Goal: Task Accomplishment & Management: Manage account settings

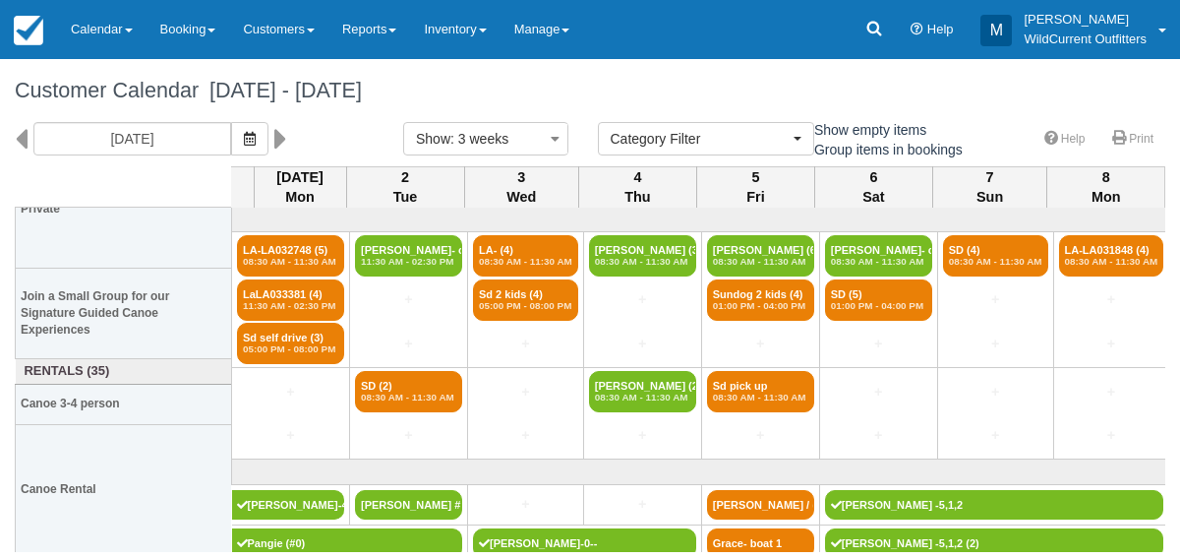
select select
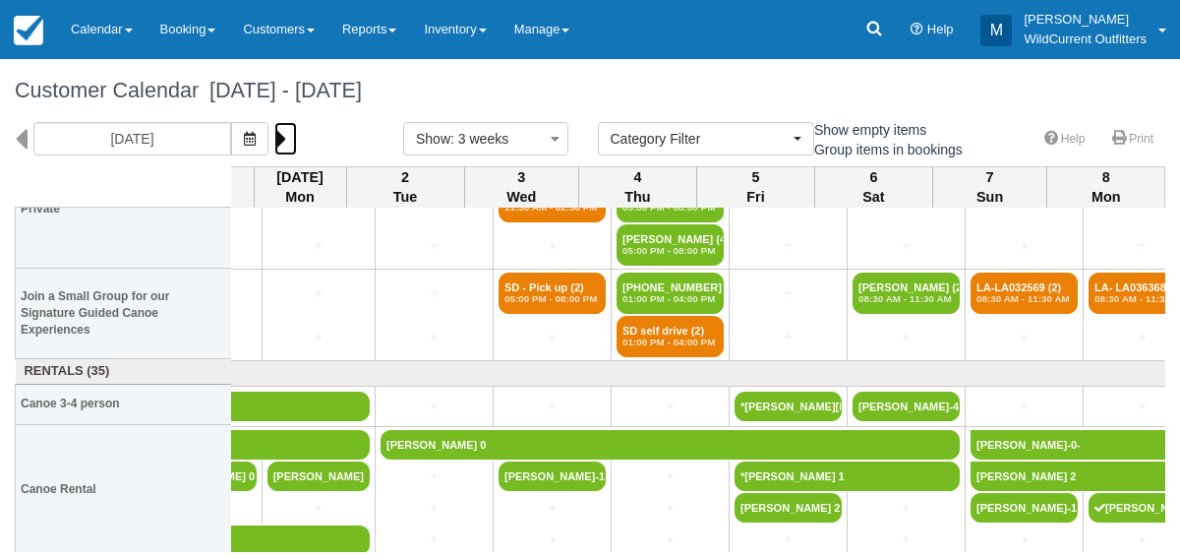
click at [287, 139] on icon at bounding box center [280, 138] width 13 height 33
type input "[DATE]"
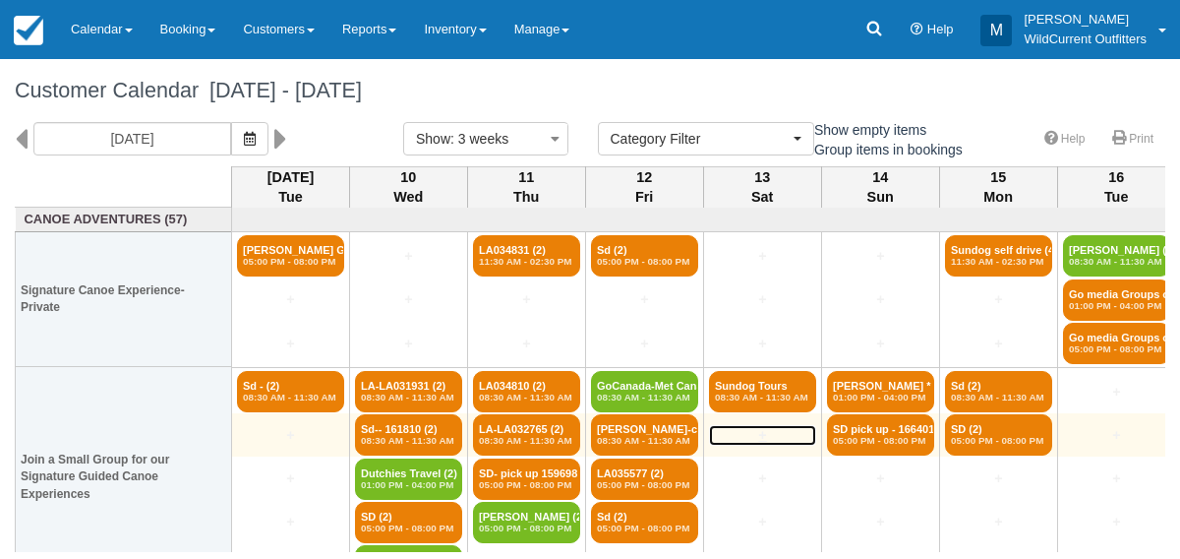
click at [792, 441] on link "+" at bounding box center [762, 435] width 107 height 21
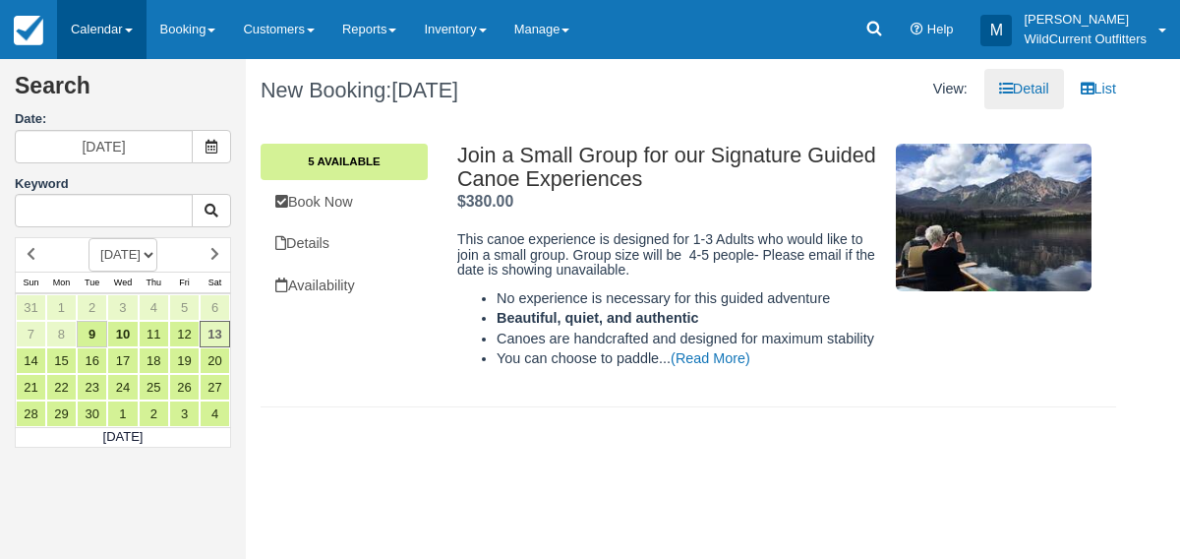
click at [81, 20] on link "Calendar" at bounding box center [101, 29] width 89 height 59
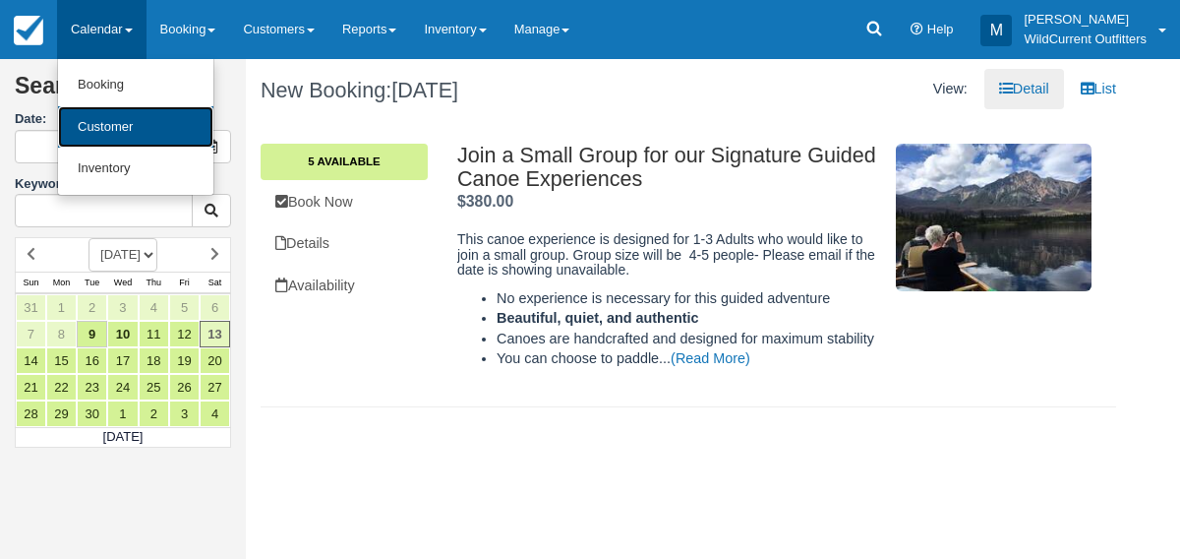
click at [112, 130] on link "Customer" at bounding box center [135, 127] width 155 height 42
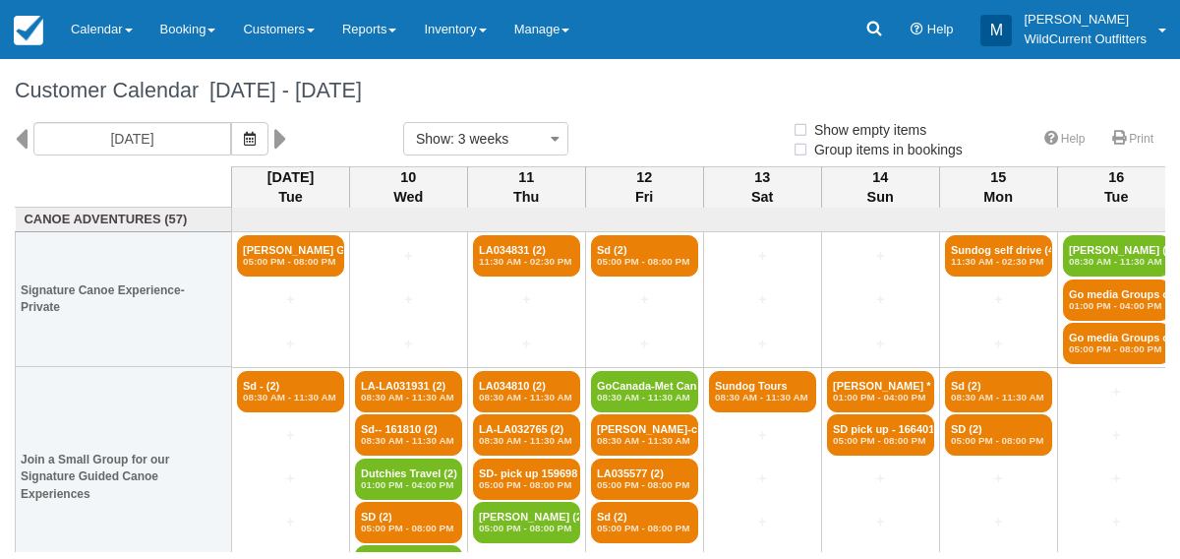
select select
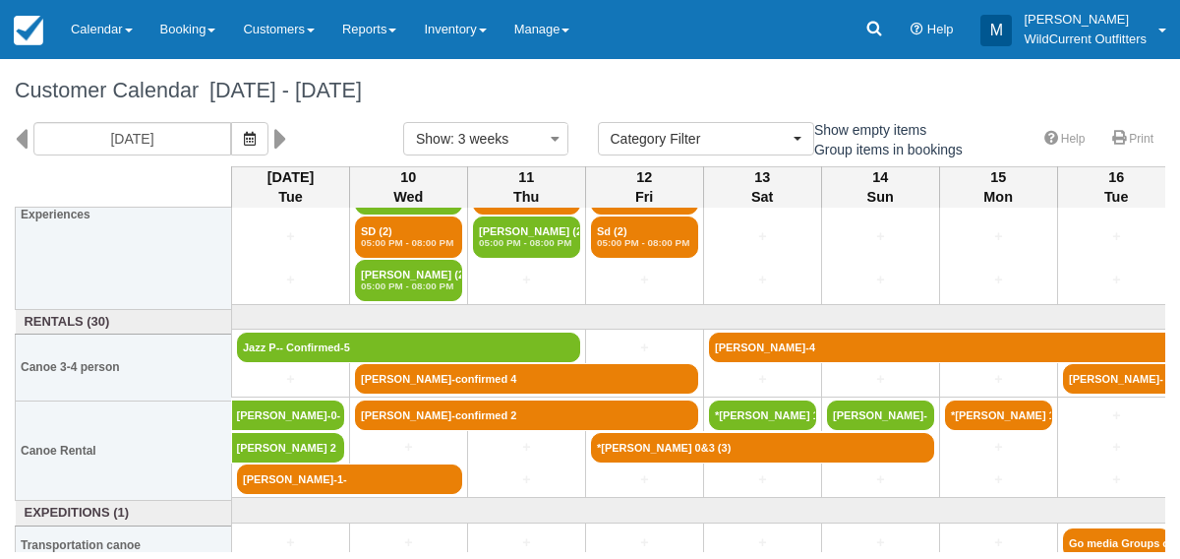
scroll to position [291, 0]
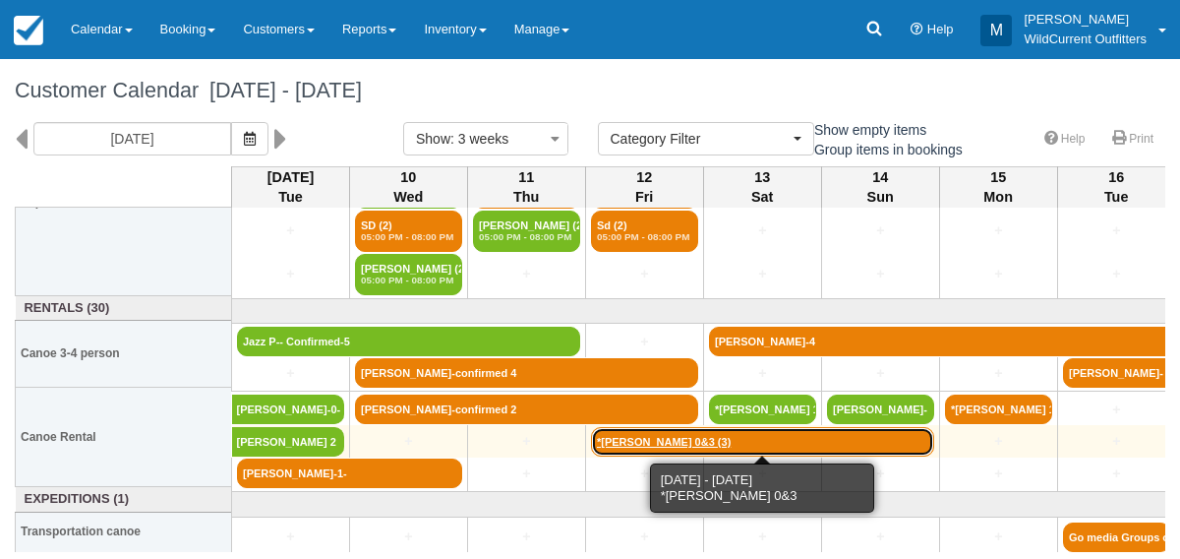
click at [692, 428] on link "*Jennifer Kaptein 0&3 (3)" at bounding box center [762, 442] width 343 height 30
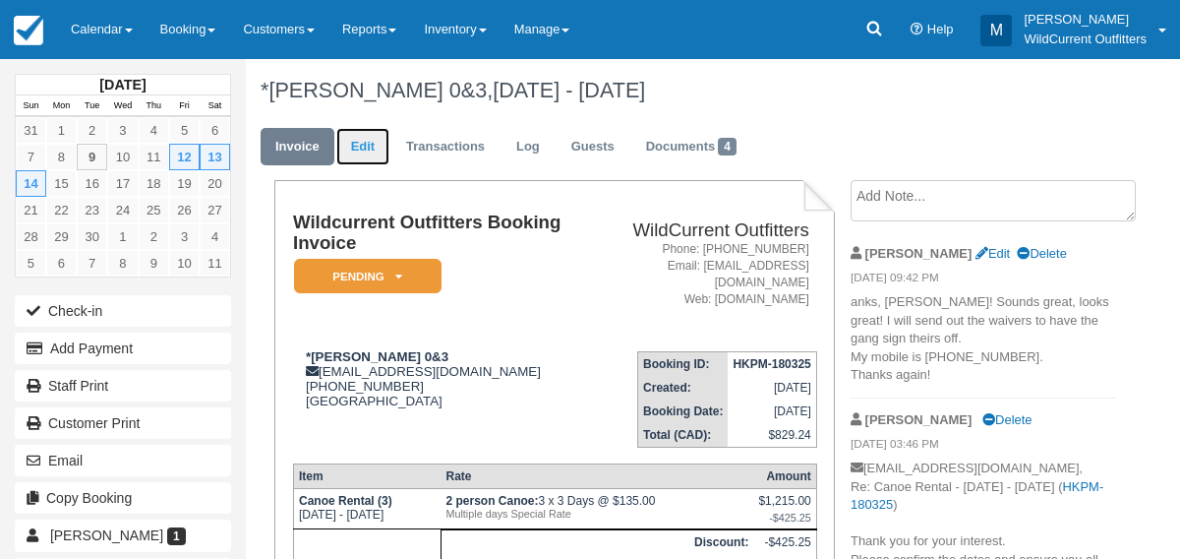
click at [364, 150] on link "Edit" at bounding box center [362, 147] width 53 height 38
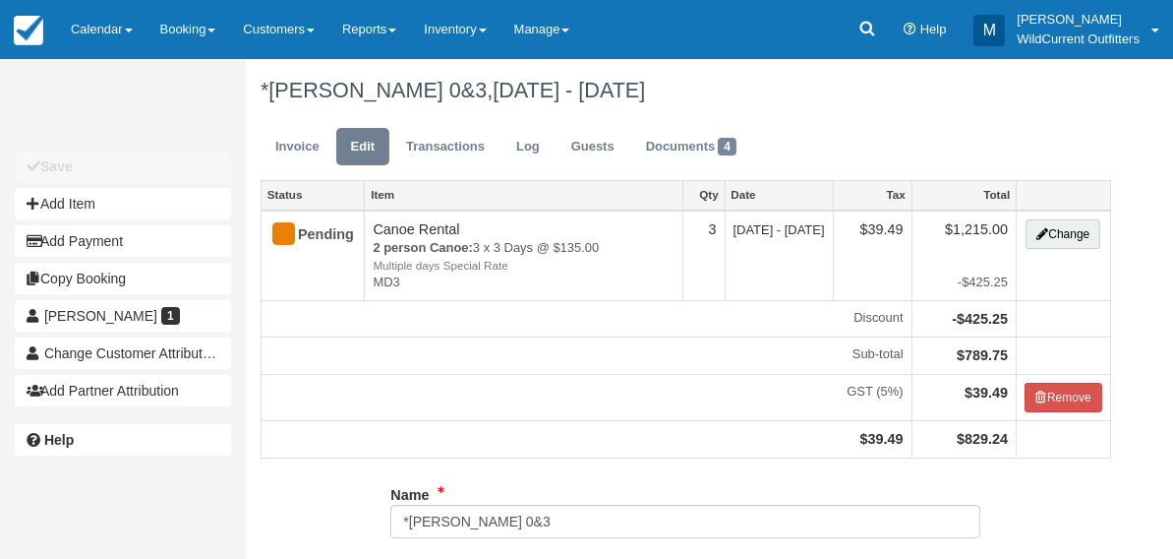
type input "[PHONE_NUMBER]"
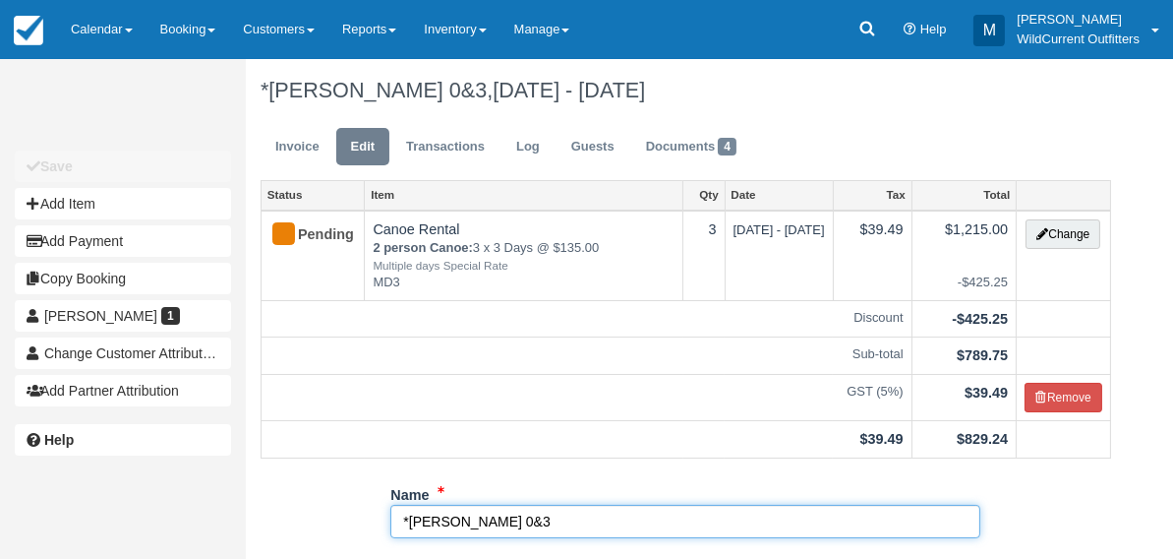
click at [538, 518] on input "*Jennifer Kaptein 0&3" at bounding box center [685, 521] width 590 height 33
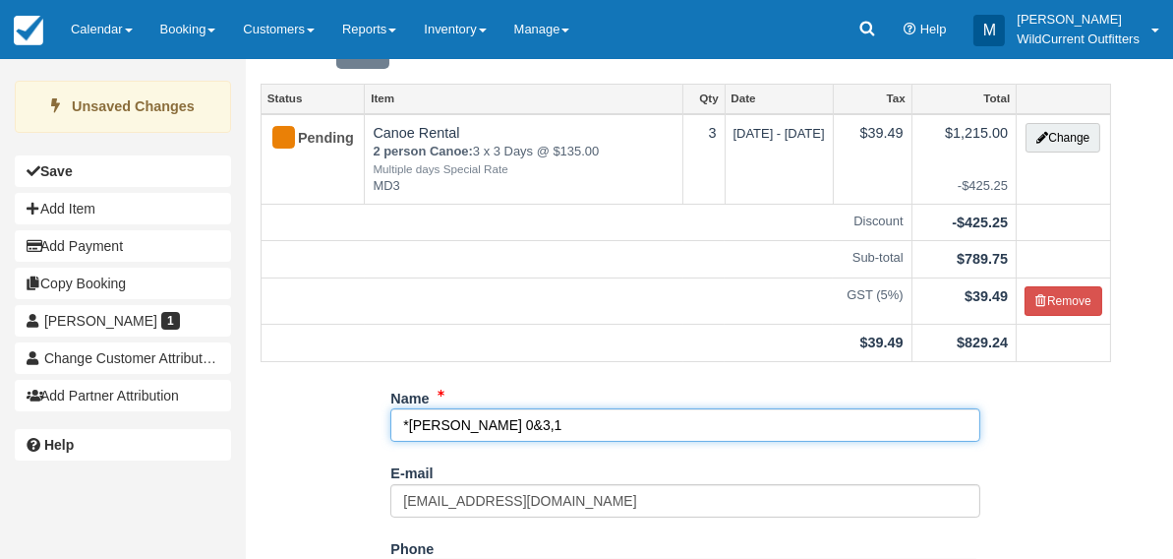
scroll to position [437, 0]
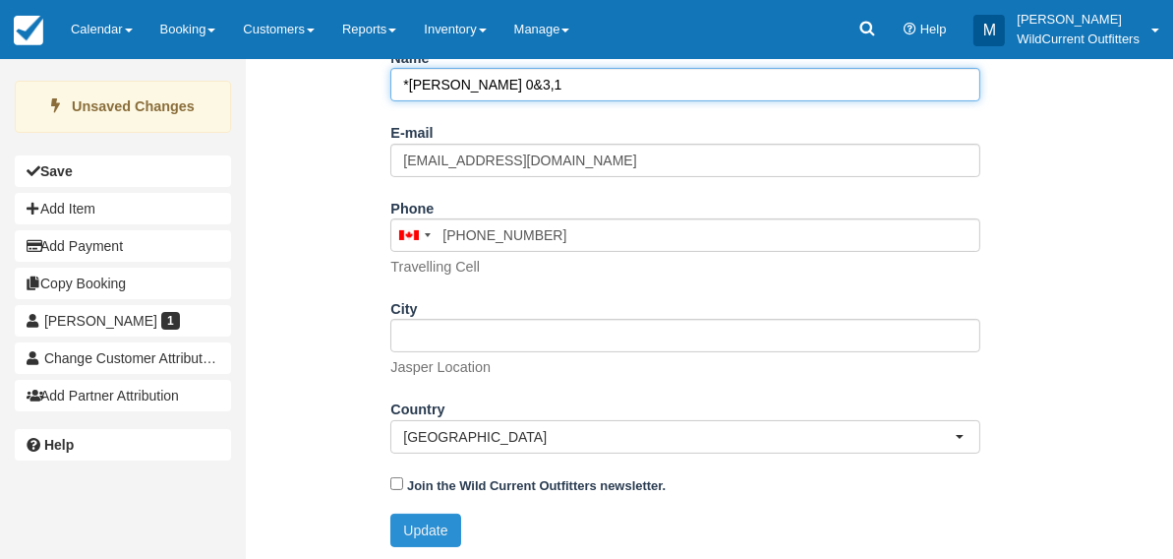
type input "*Jennifer Kaptein 0&3,1"
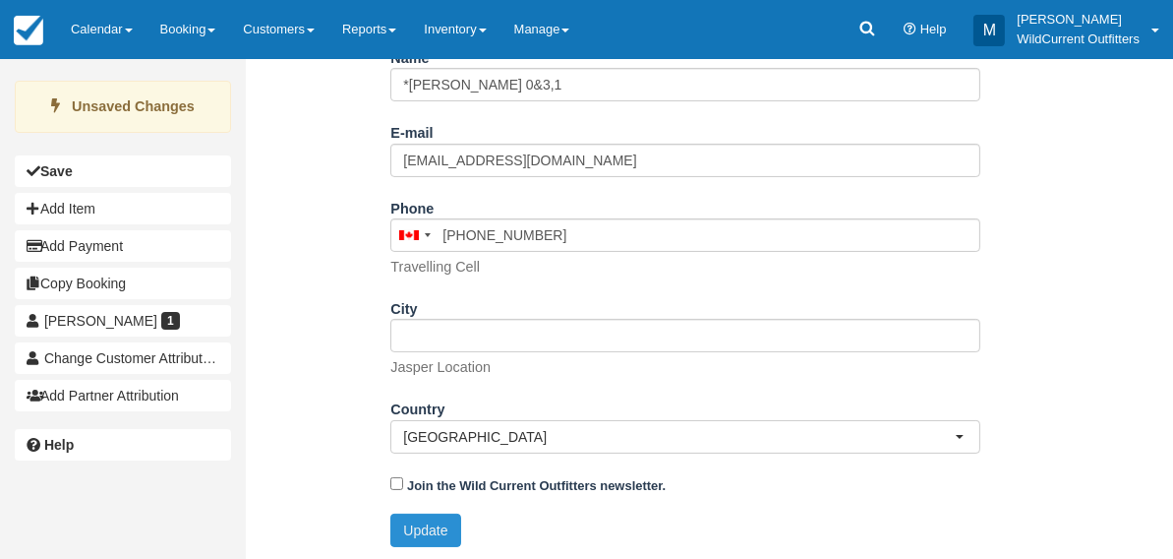
click at [436, 526] on button "Update" at bounding box center [425, 529] width 70 height 33
type input "+17808199118"
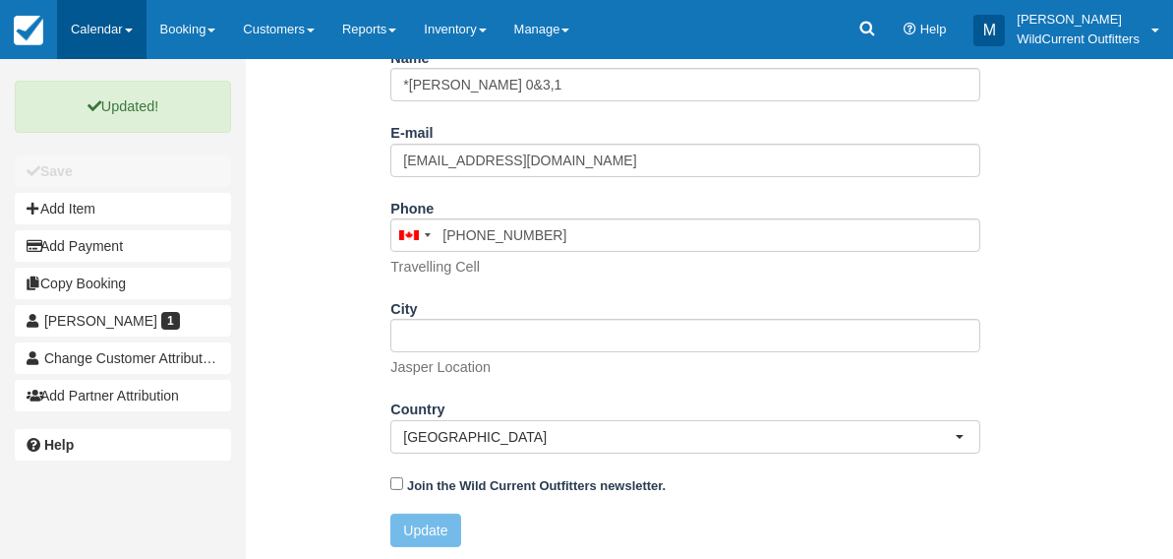
click at [95, 15] on link "Calendar" at bounding box center [101, 29] width 89 height 59
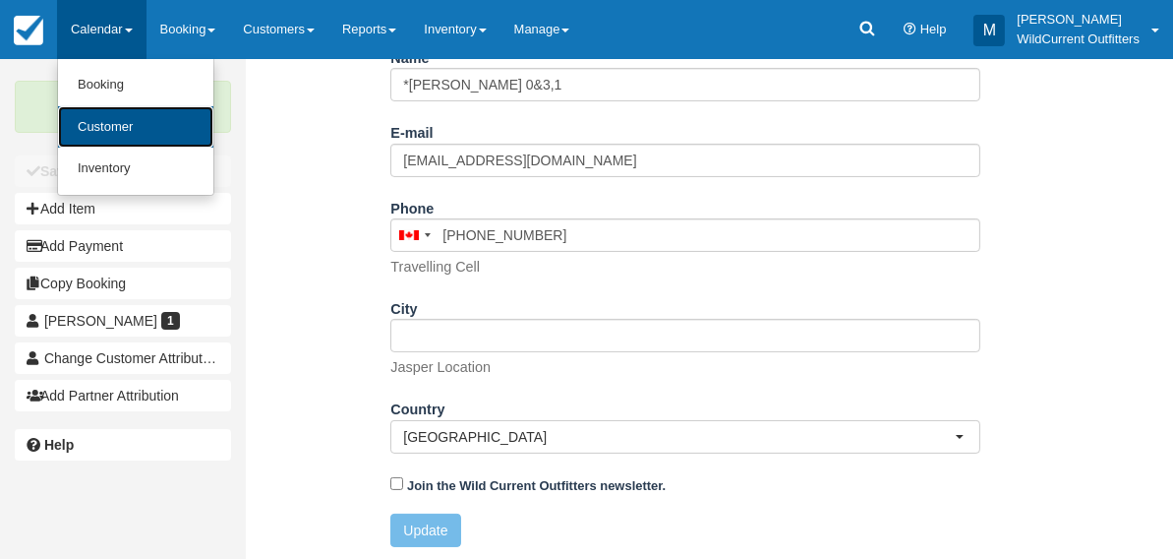
click at [101, 130] on link "Customer" at bounding box center [135, 127] width 155 height 42
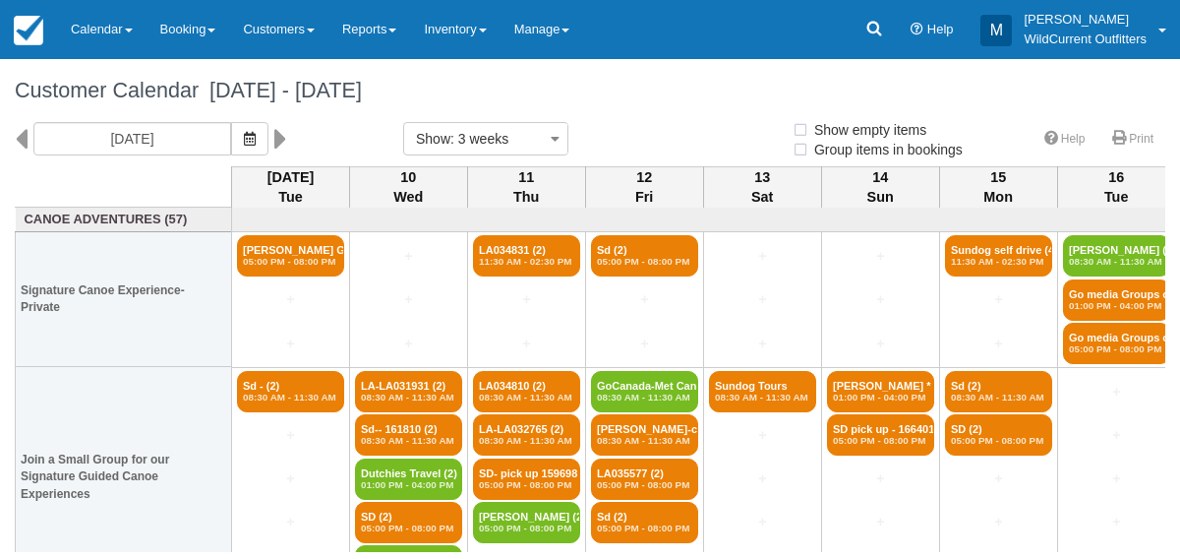
select select
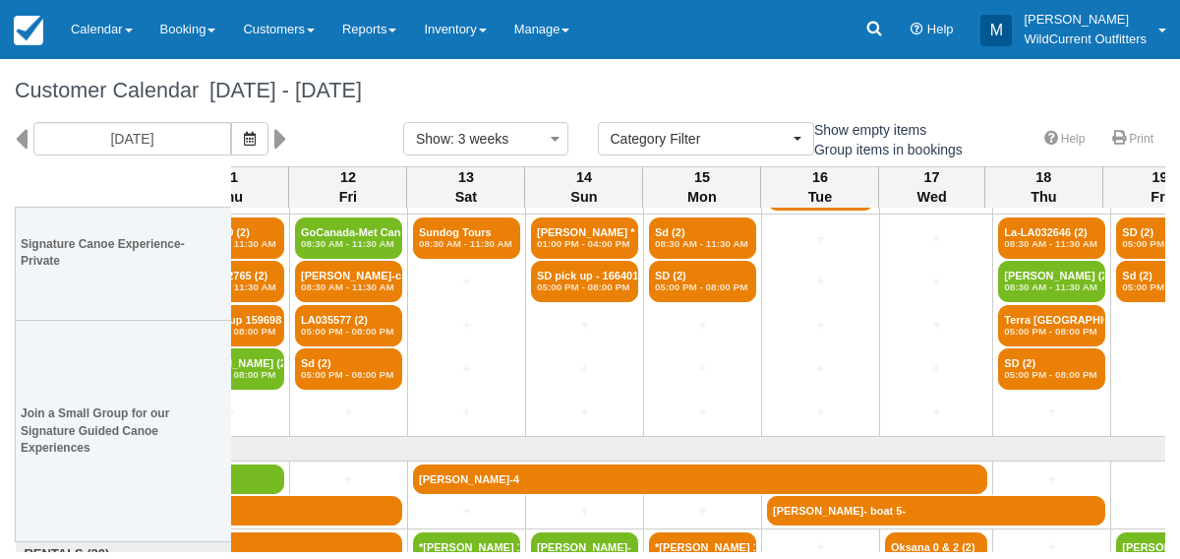
scroll to position [0, 296]
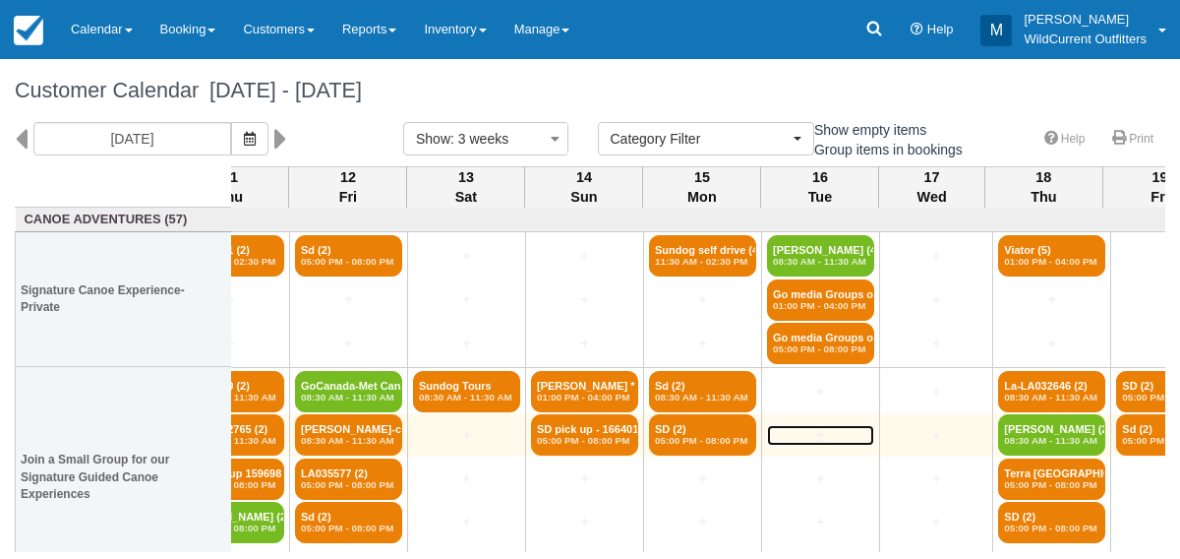
click at [846, 441] on link "+" at bounding box center [820, 435] width 107 height 21
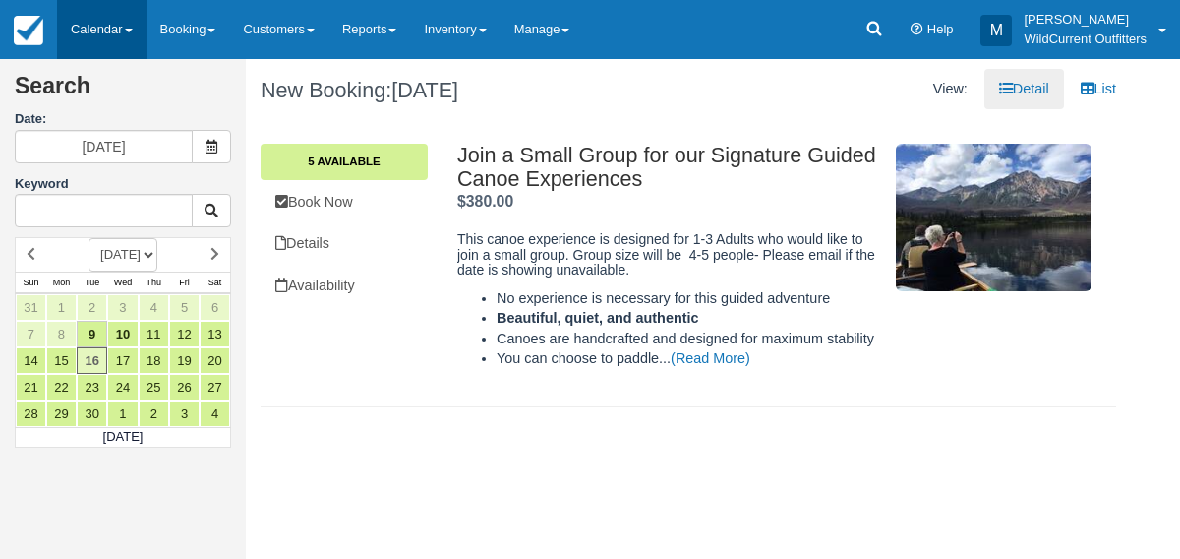
click at [104, 30] on link "Calendar" at bounding box center [101, 29] width 89 height 59
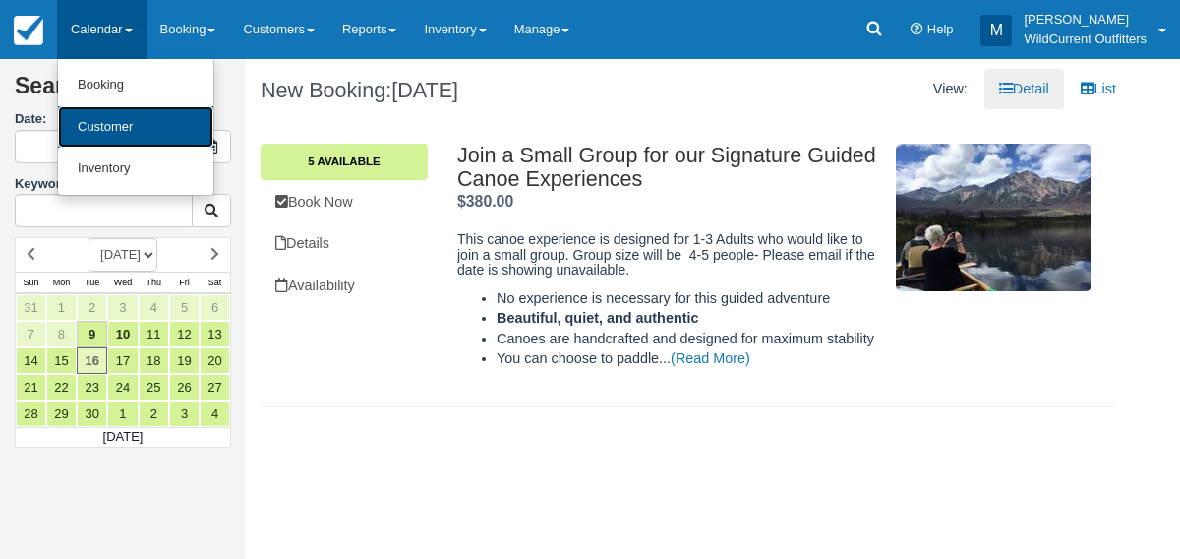
click at [109, 116] on link "Customer" at bounding box center [135, 127] width 155 height 42
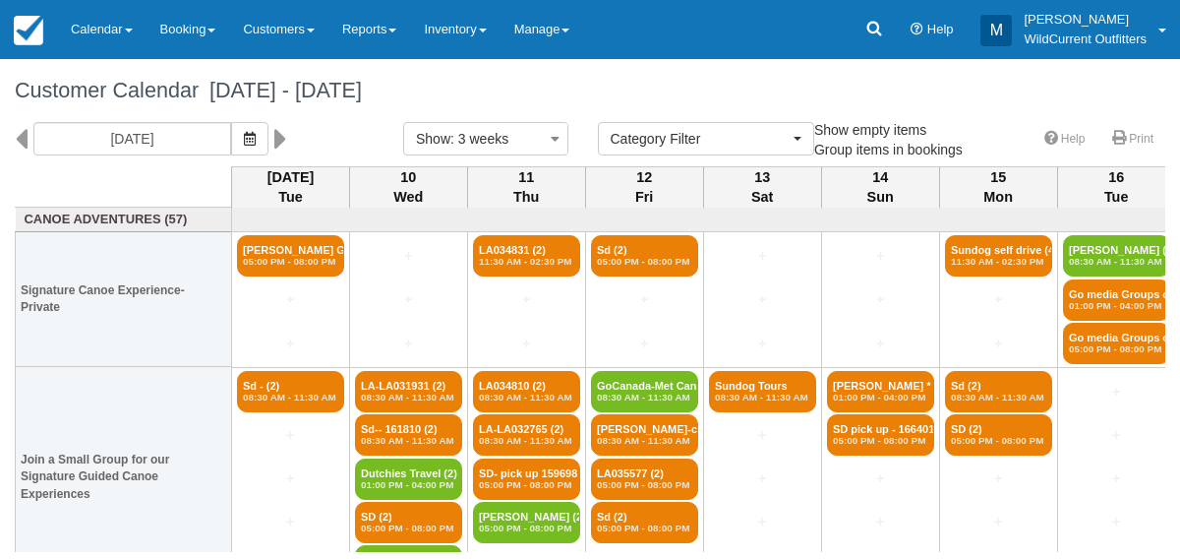
select select
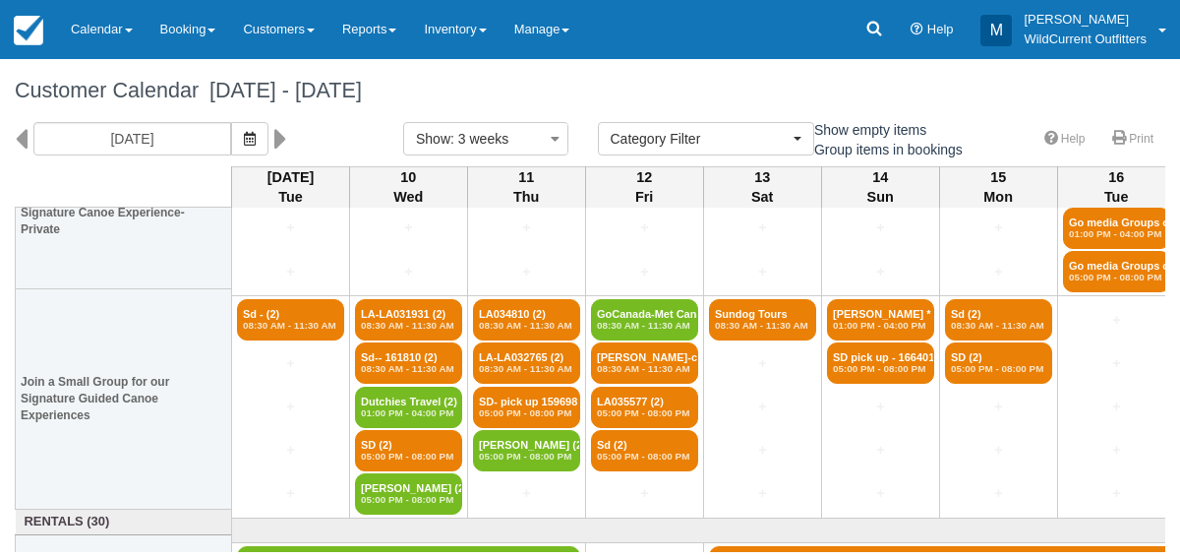
scroll to position [79, 0]
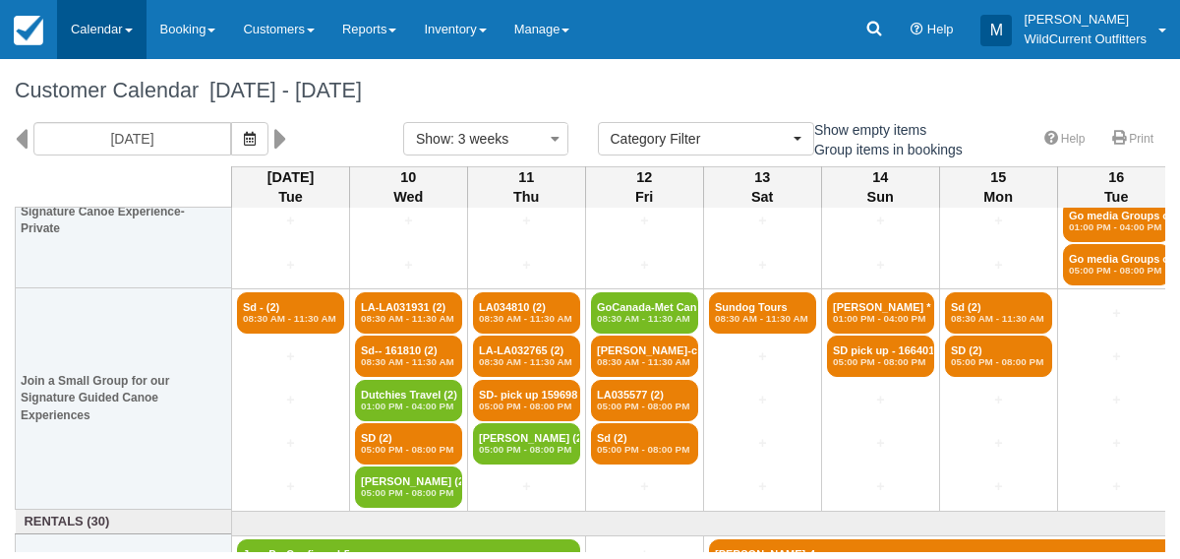
click at [93, 23] on link "Calendar" at bounding box center [101, 29] width 89 height 59
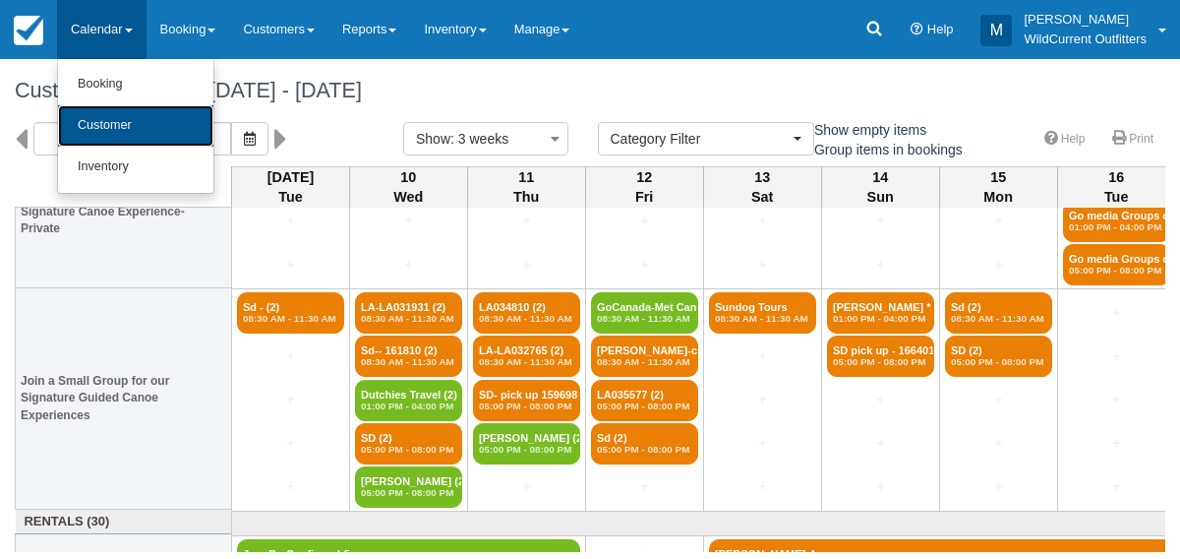
click at [93, 138] on link "Customer" at bounding box center [135, 125] width 155 height 41
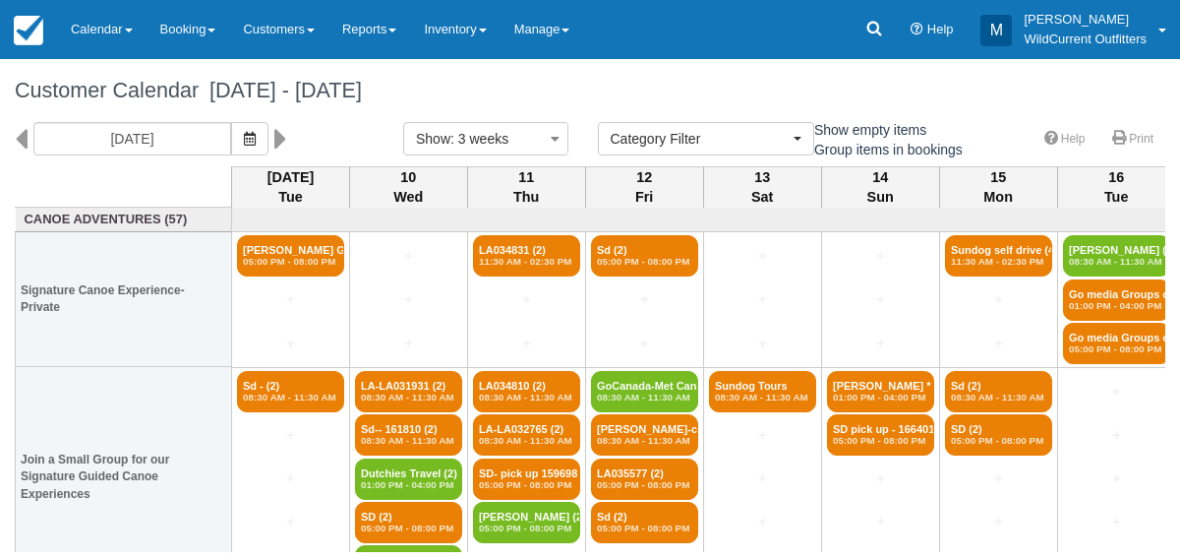
select select
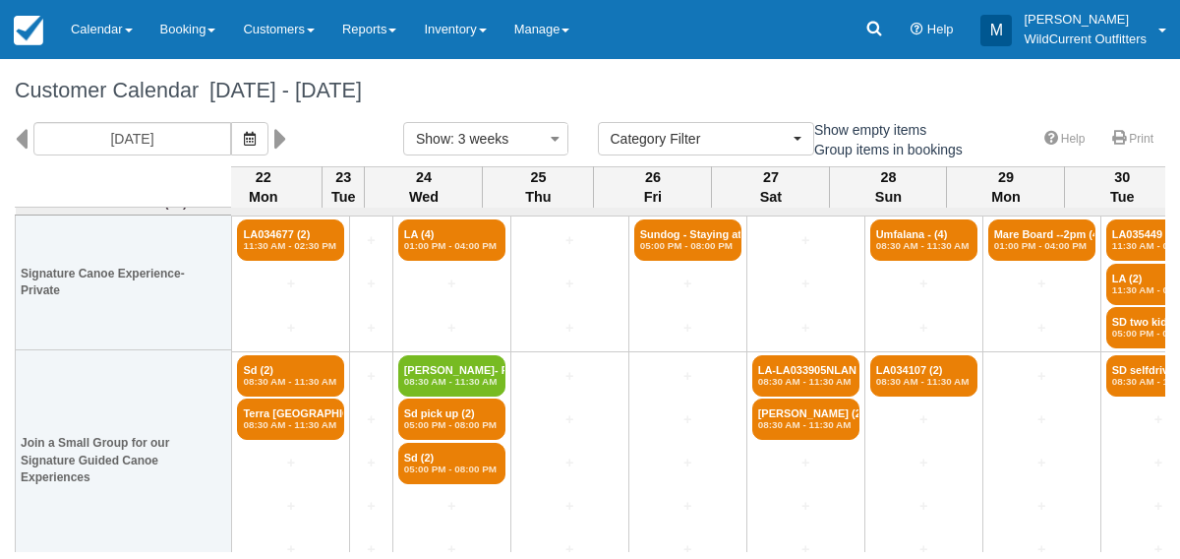
scroll to position [16, 1555]
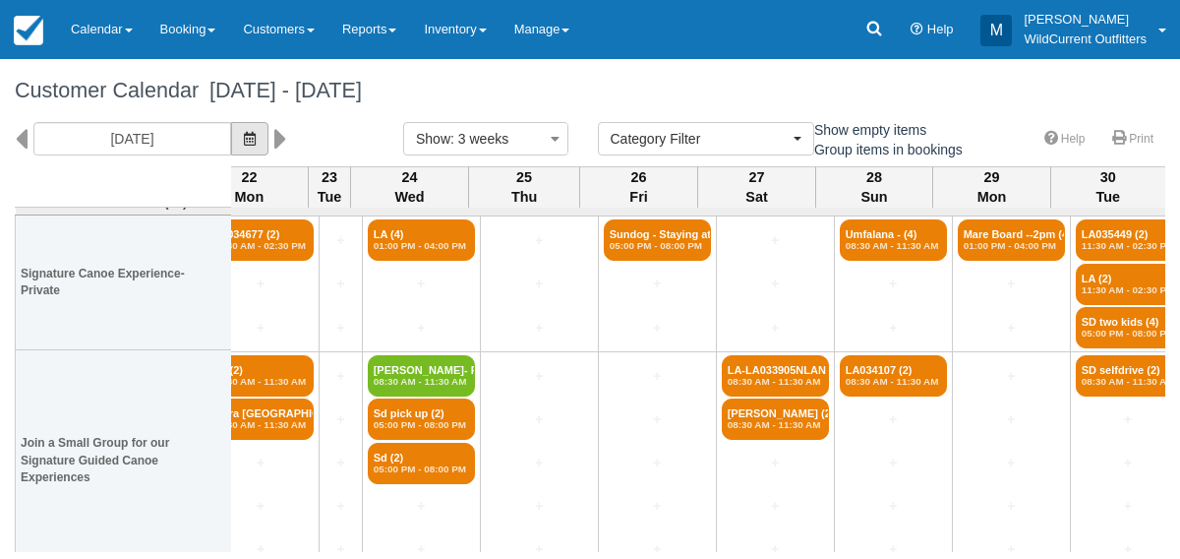
click at [268, 133] on button "button" at bounding box center [249, 138] width 37 height 33
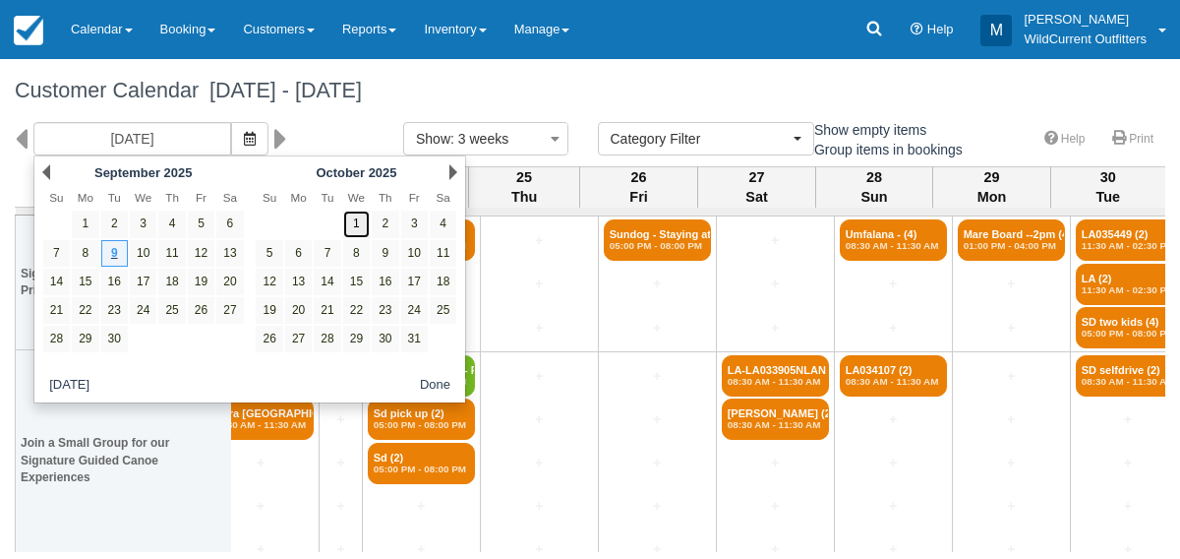
click at [357, 222] on link "1" at bounding box center [356, 223] width 27 height 27
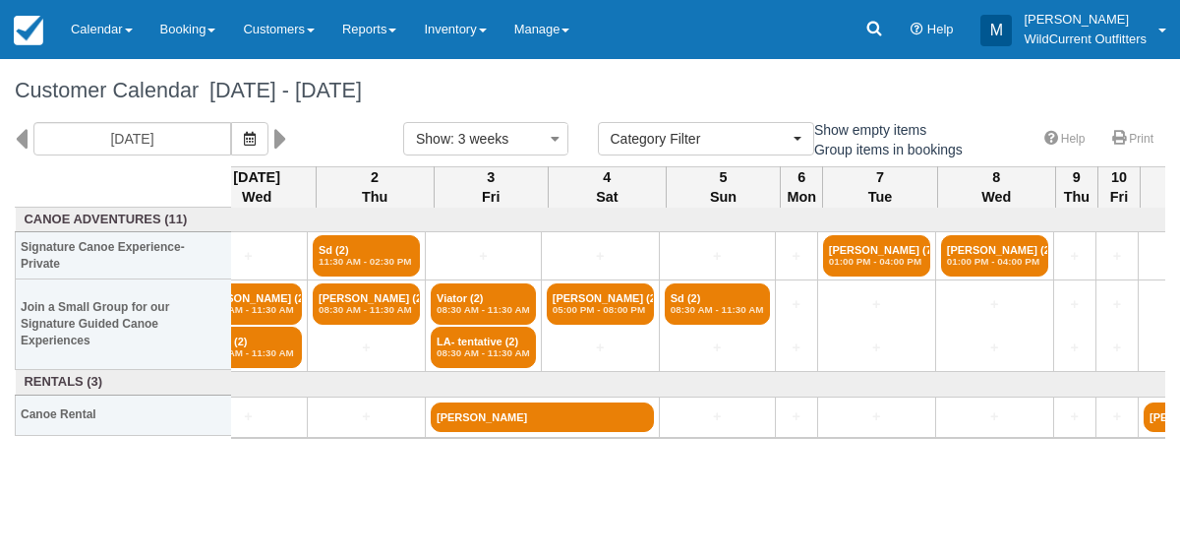
scroll to position [0, 30]
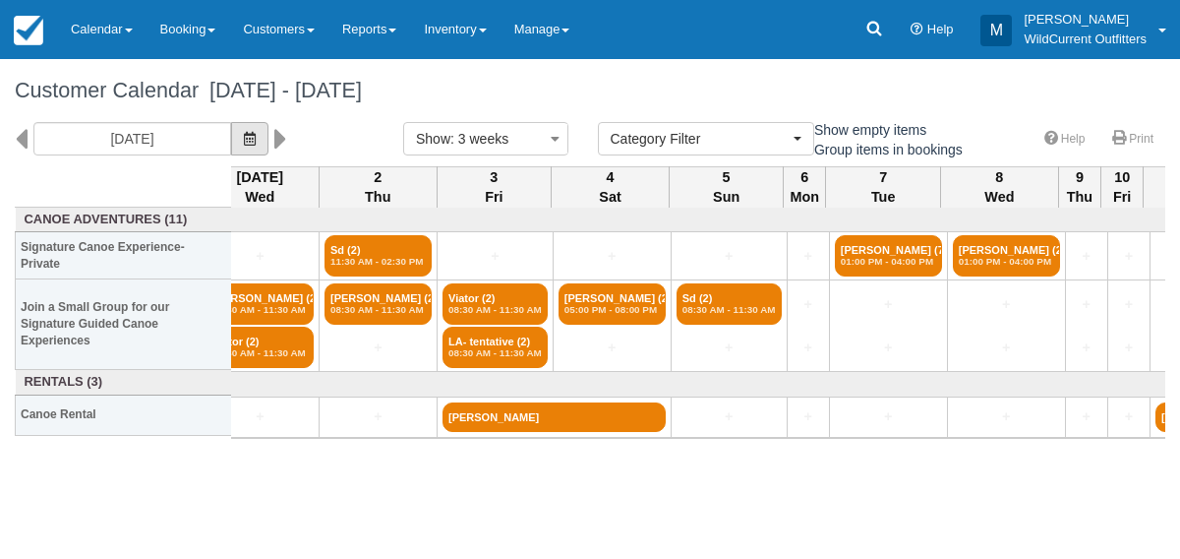
click at [268, 148] on button "button" at bounding box center [249, 138] width 37 height 33
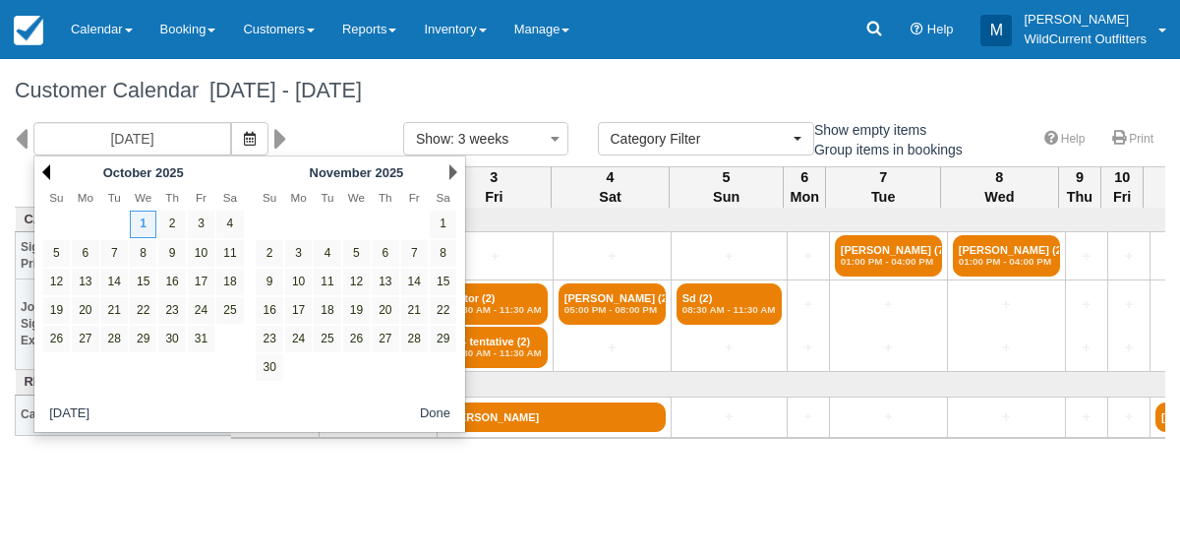
click at [45, 170] on link "Prev" at bounding box center [46, 172] width 8 height 16
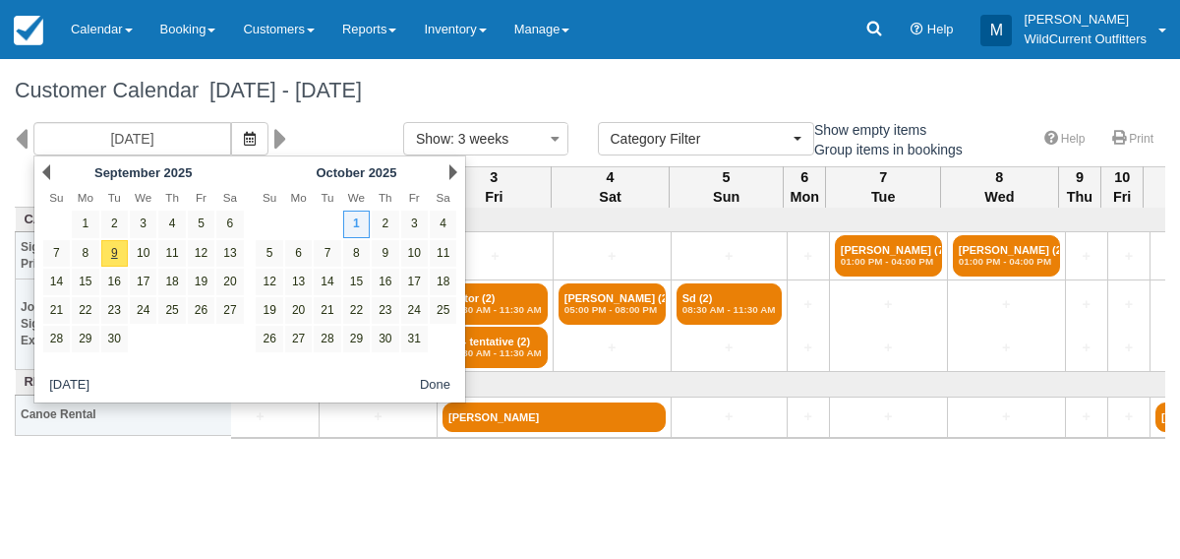
click at [207, 467] on div "Oct 1 Wed 2 Thu 3 Fri 4 Sat 5 Sun 6 Mon 7 Tue 8 Wed 9 Thu 10 Fri 11 Sat 12 Sun …" at bounding box center [590, 359] width 1151 height 386
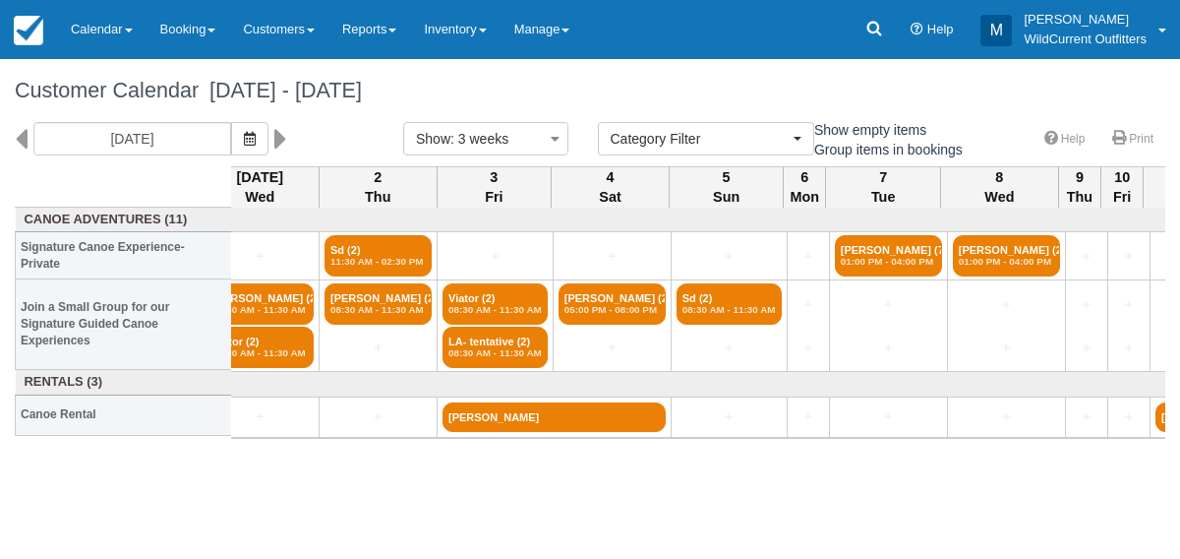
scroll to position [0, 0]
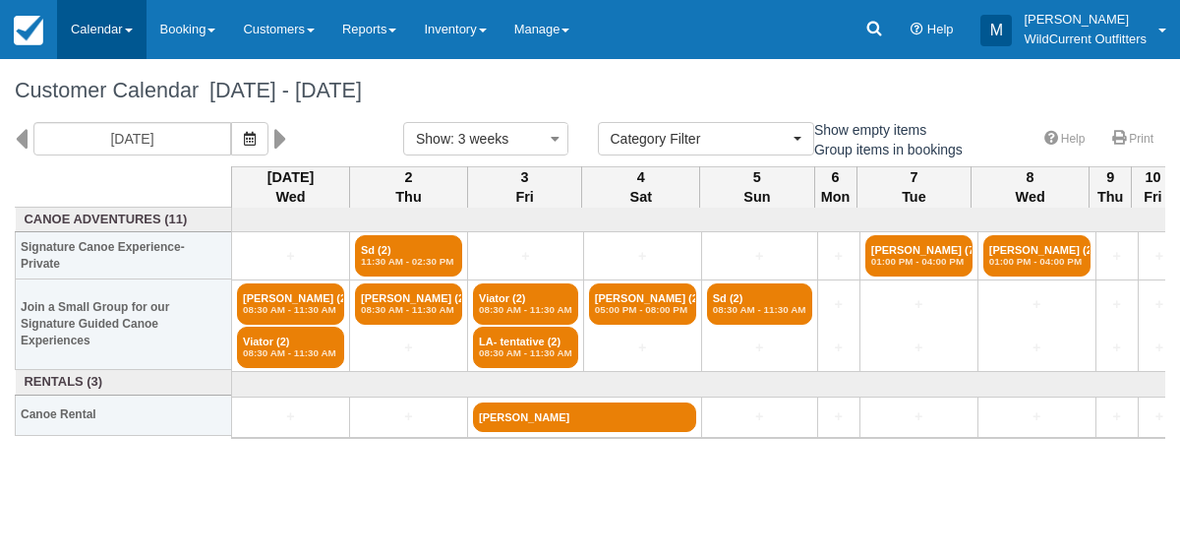
click at [79, 31] on link "Calendar" at bounding box center [101, 29] width 89 height 59
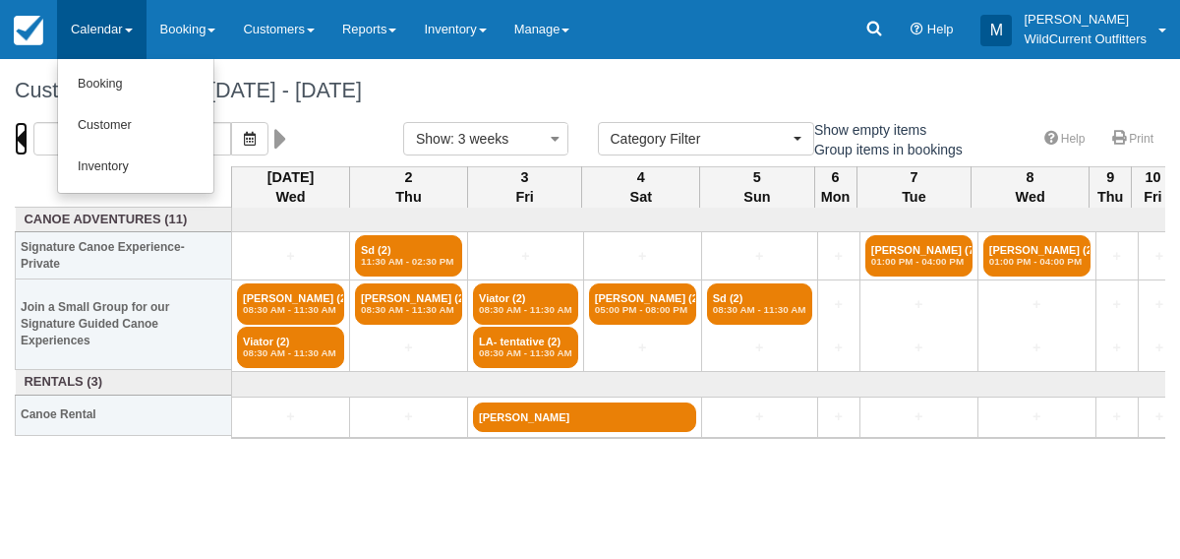
click at [21, 136] on icon at bounding box center [21, 138] width 13 height 33
type input "09/10/25"
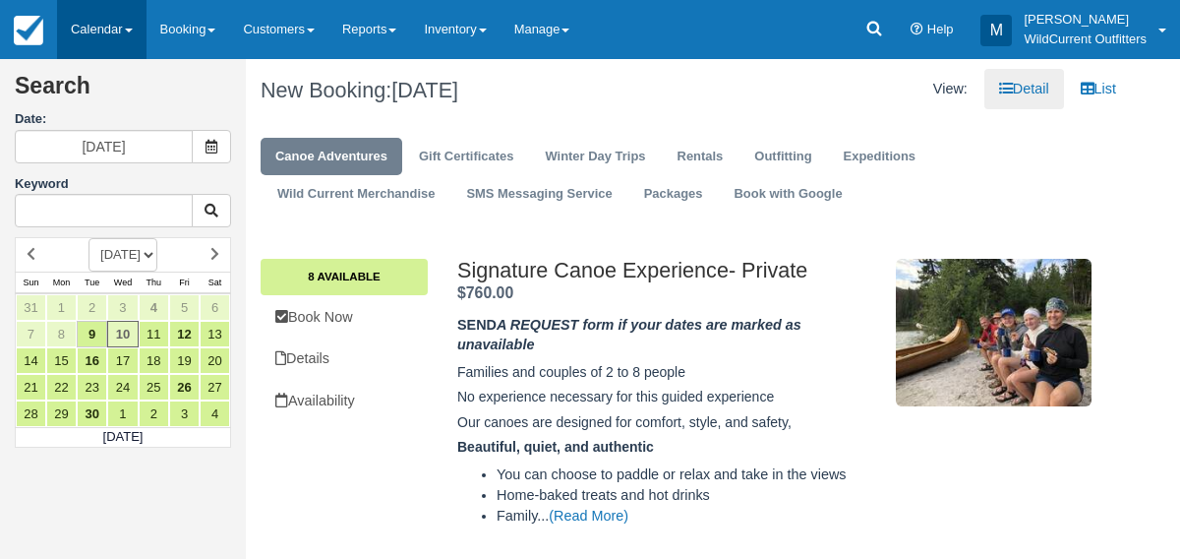
click at [101, 32] on link "Calendar" at bounding box center [101, 29] width 89 height 59
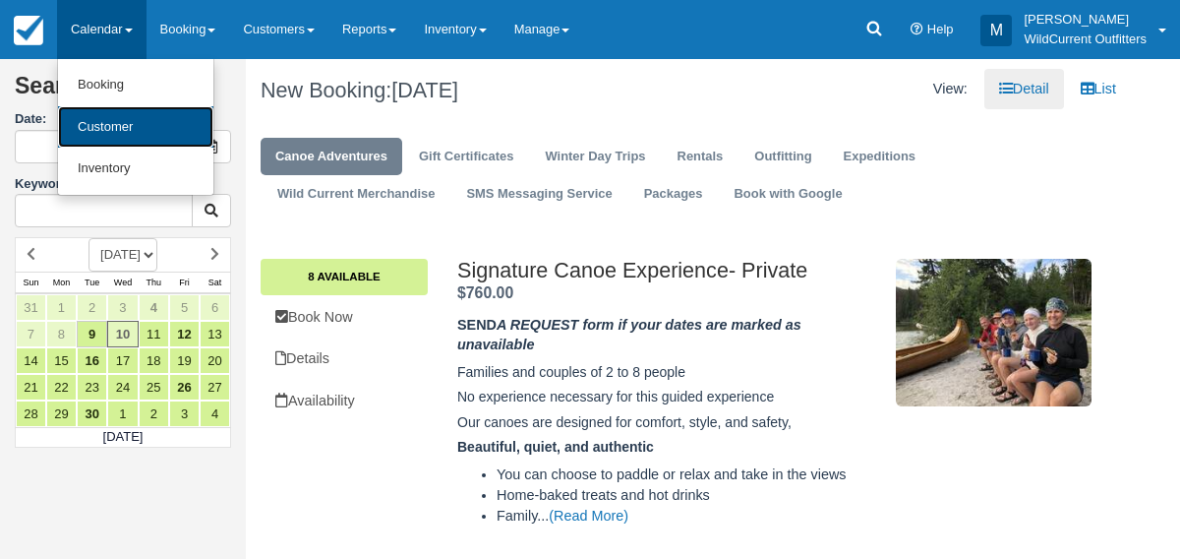
click at [102, 125] on link "Customer" at bounding box center [135, 127] width 155 height 42
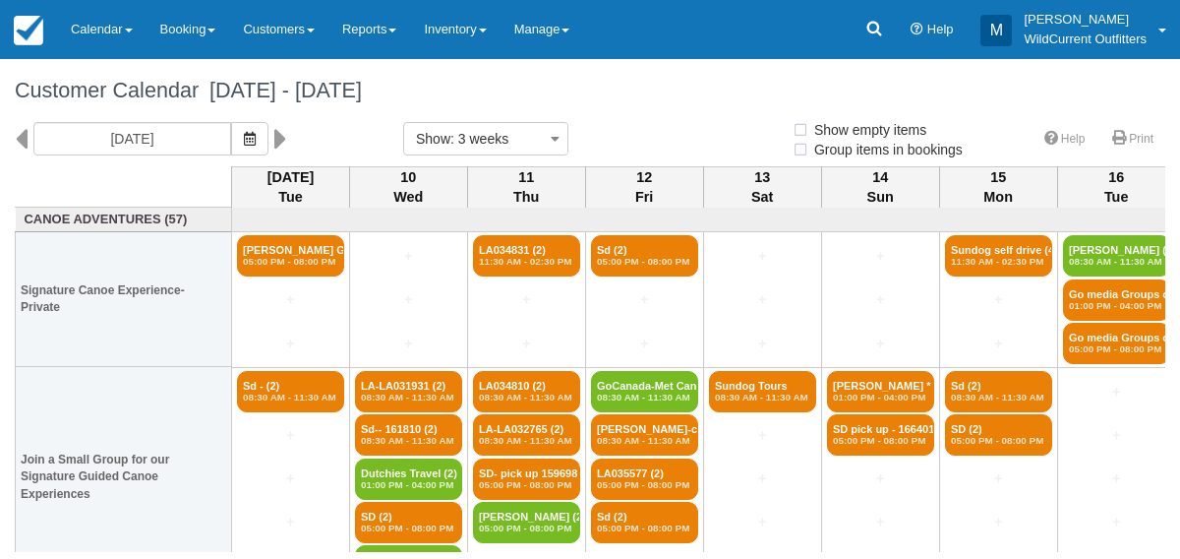
select select
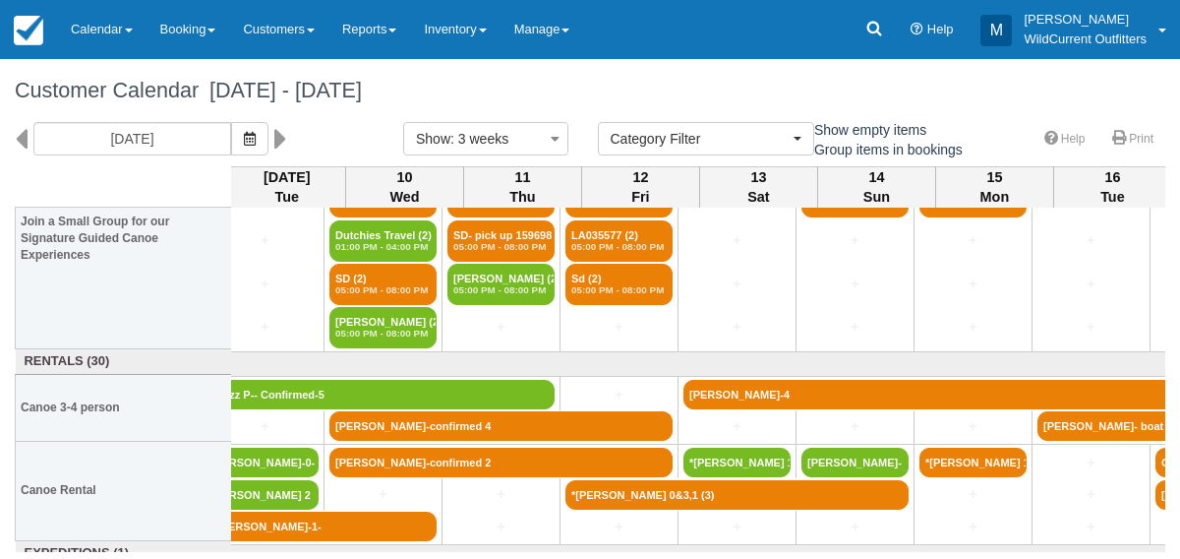
scroll to position [238, 0]
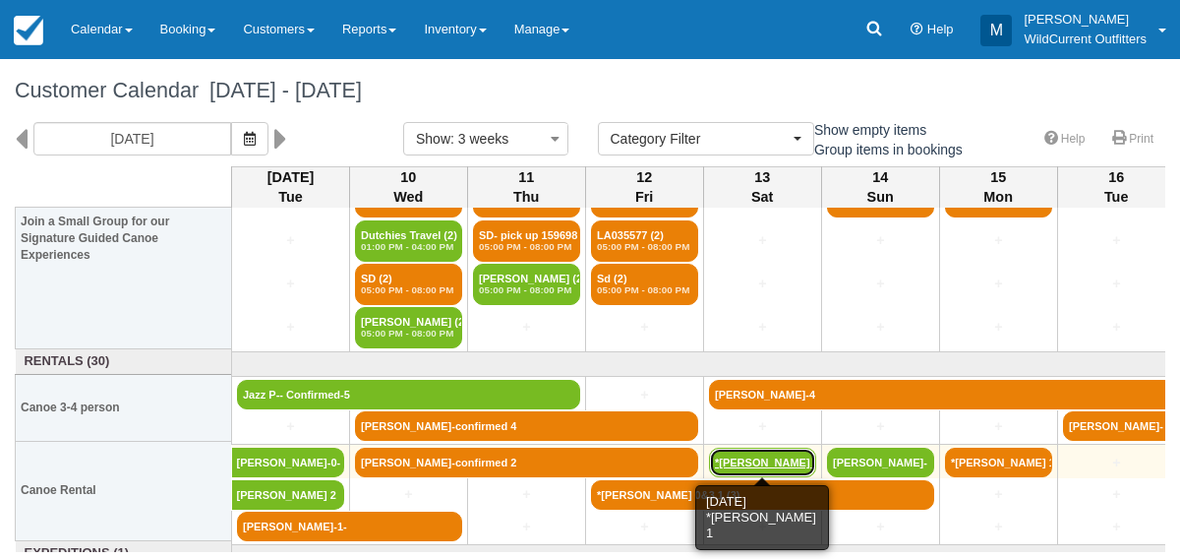
click at [765, 452] on link "*[PERSON_NAME] 1" at bounding box center [762, 462] width 107 height 30
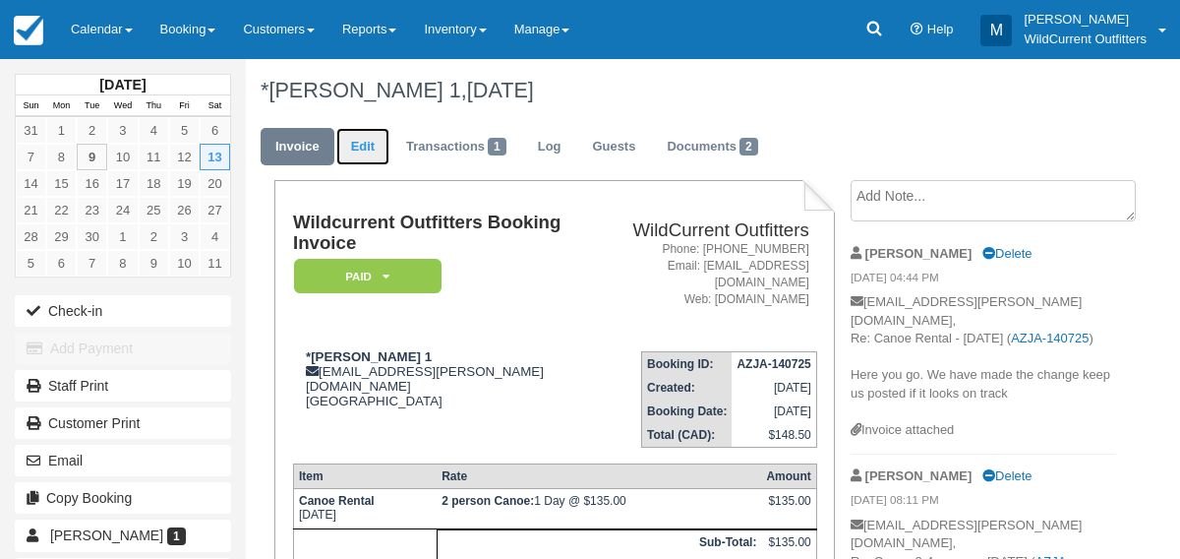
click at [366, 149] on link "Edit" at bounding box center [362, 147] width 53 height 38
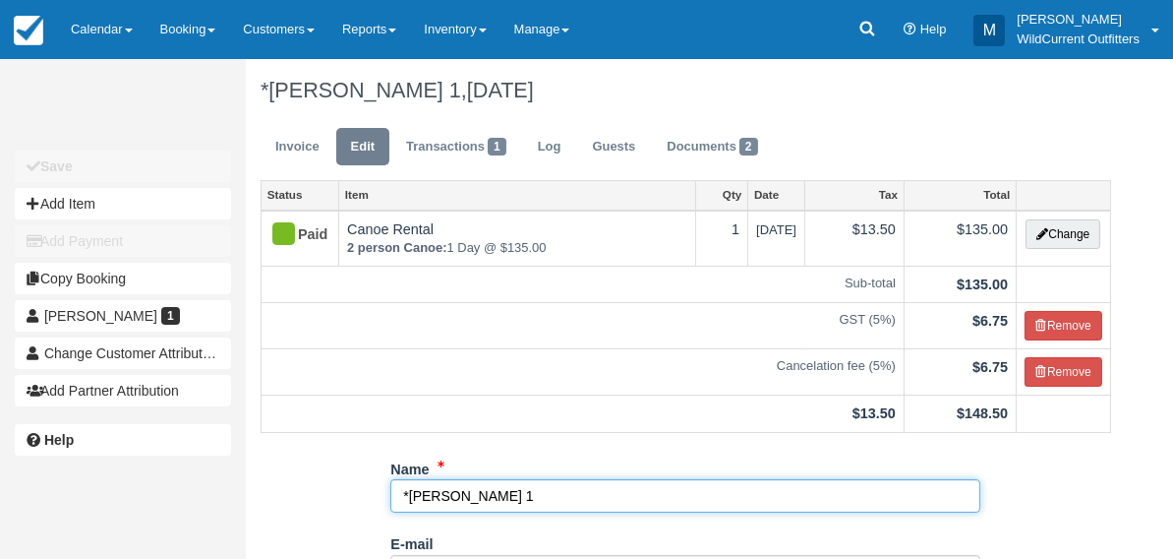
click at [539, 502] on input "*Thomas Canning 1" at bounding box center [685, 495] width 590 height 33
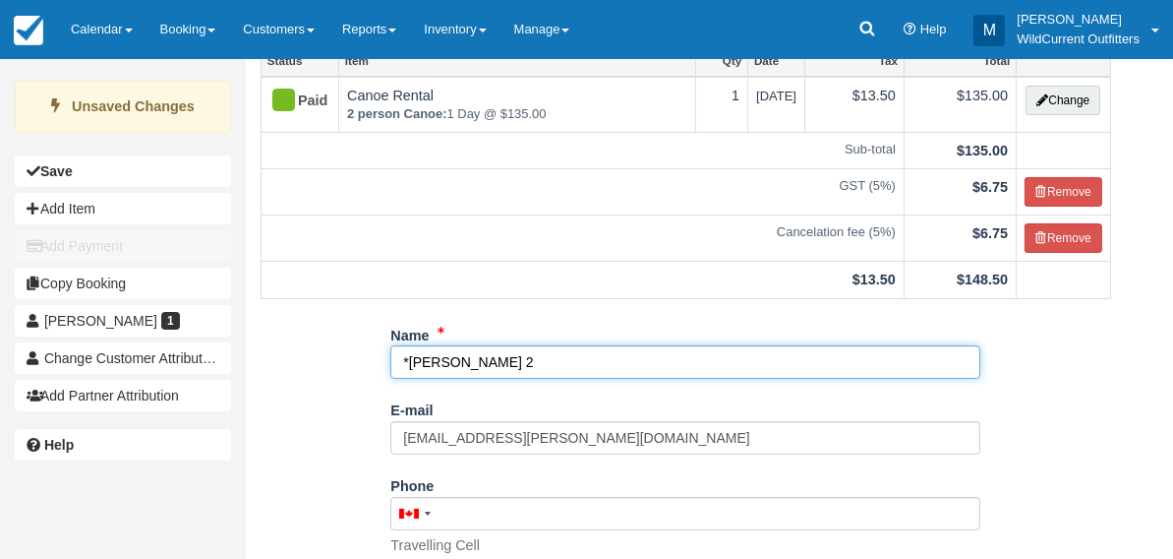
scroll to position [411, 0]
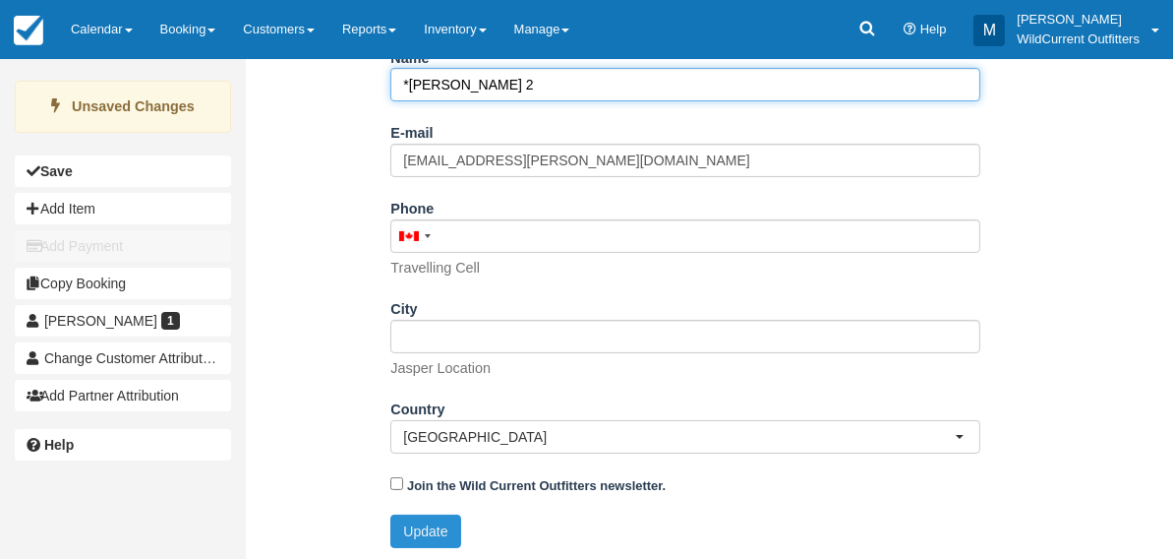
type input "*[PERSON_NAME] 2"
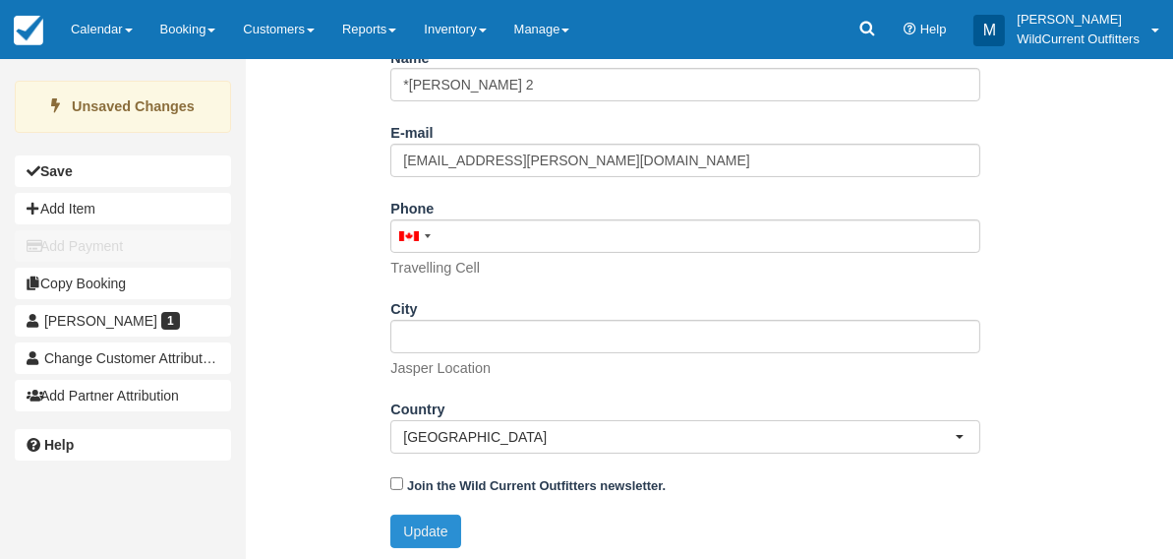
click at [418, 532] on button "Update" at bounding box center [425, 530] width 70 height 33
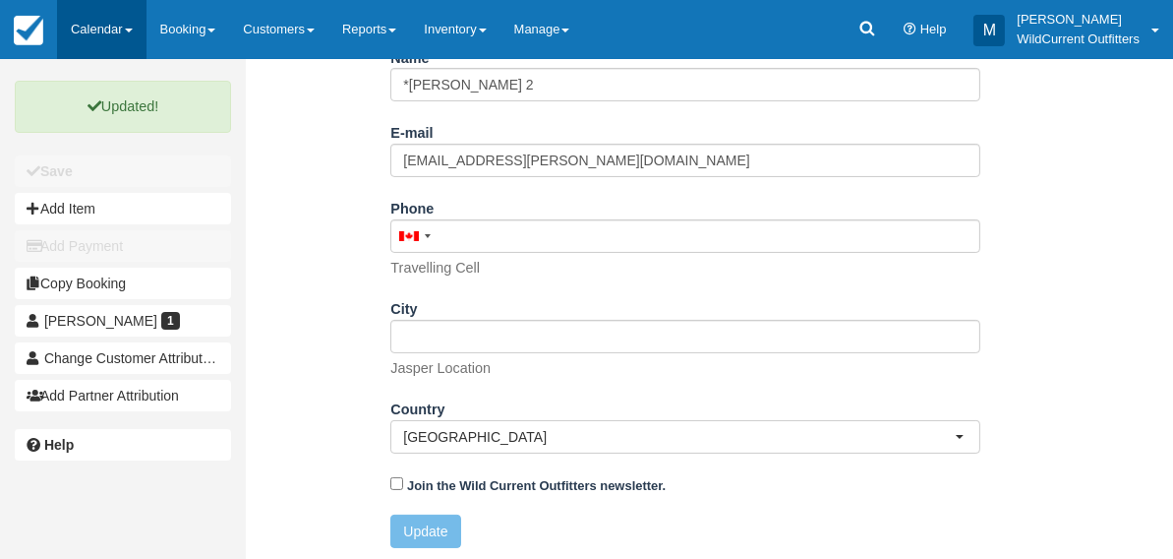
click at [102, 20] on link "Calendar" at bounding box center [101, 29] width 89 height 59
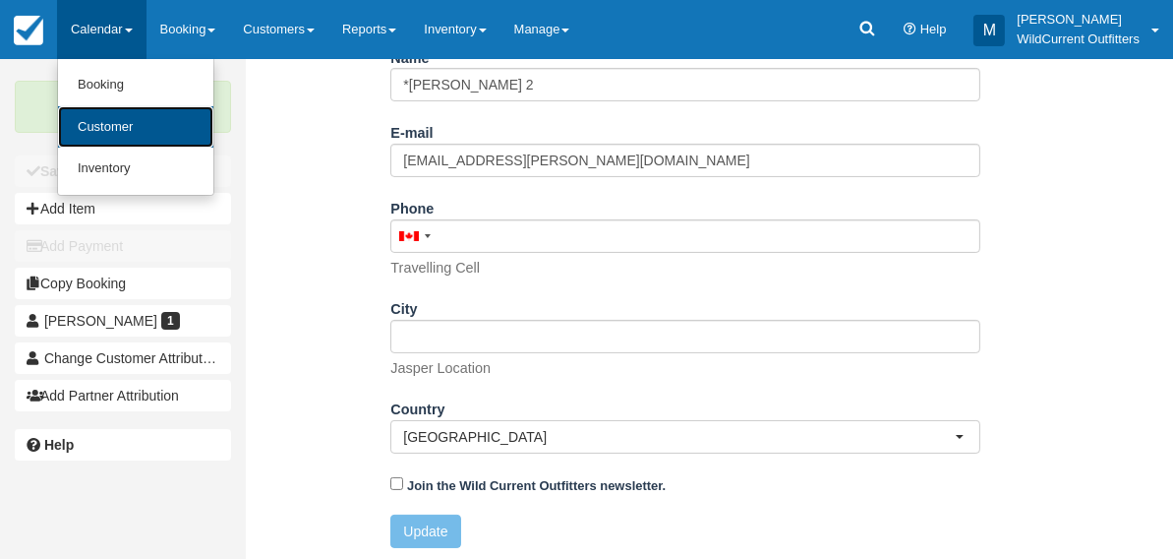
click at [107, 111] on link "Customer" at bounding box center [135, 127] width 155 height 42
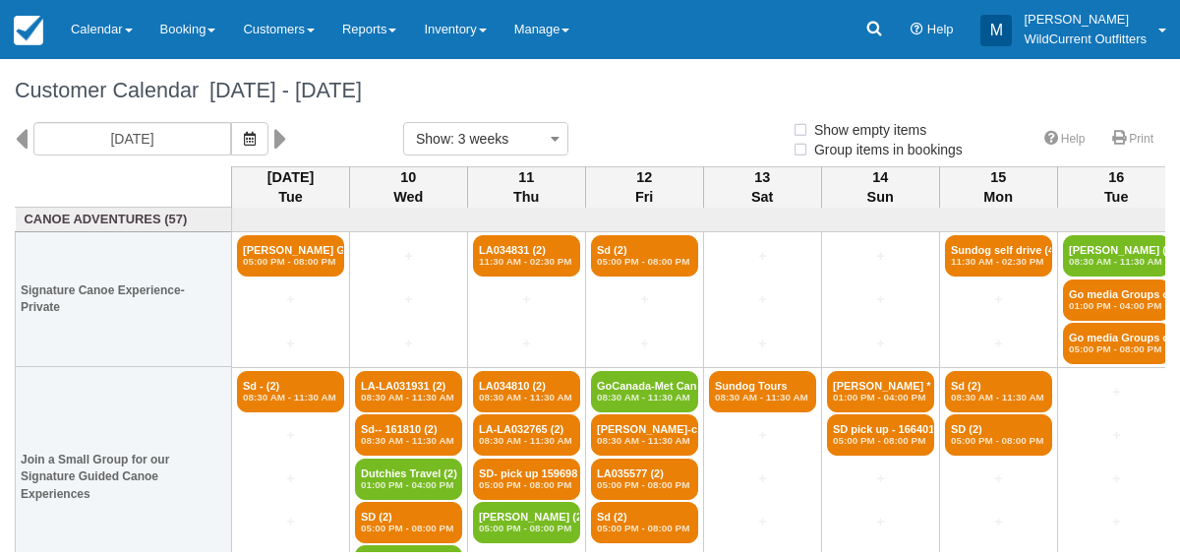
select select
click at [268, 149] on button "button" at bounding box center [249, 138] width 37 height 33
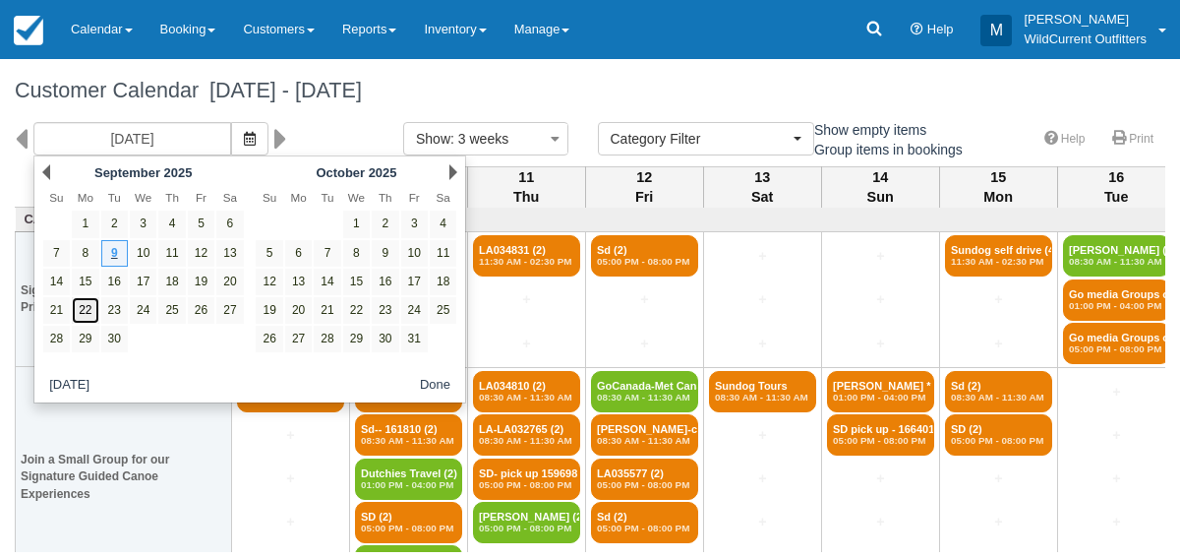
click at [91, 308] on link "22" at bounding box center [85, 310] width 27 height 27
type input "[DATE]"
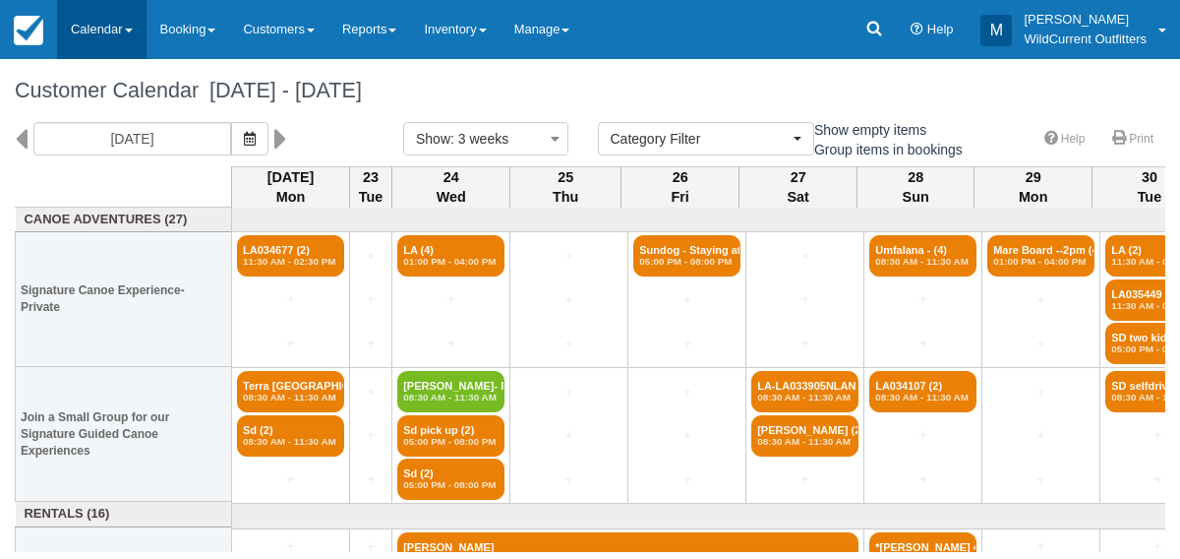
click at [101, 24] on link "Calendar" at bounding box center [101, 29] width 89 height 59
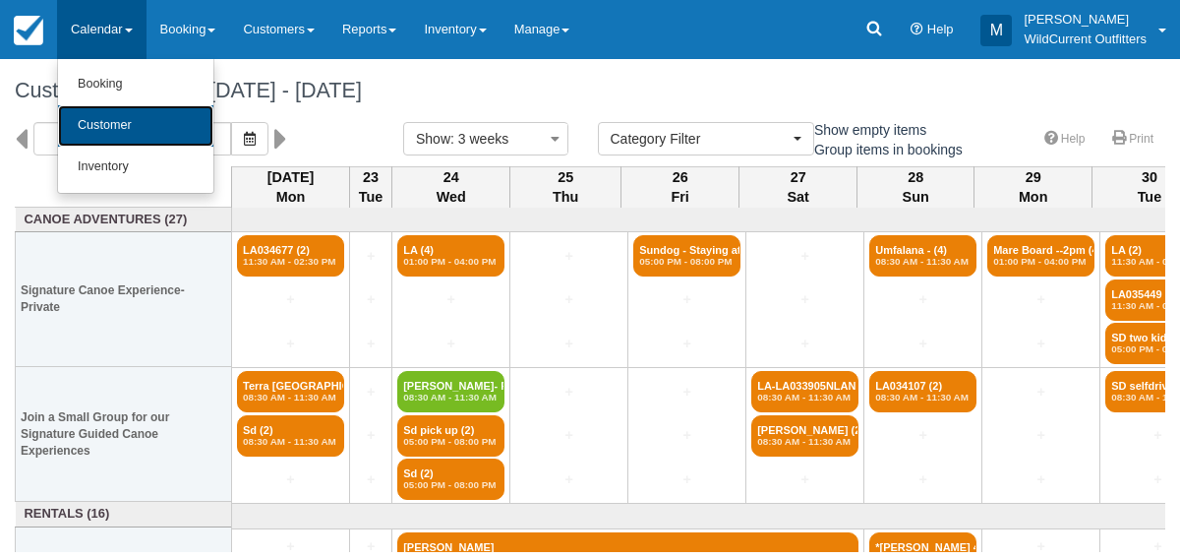
click at [87, 115] on link "Customer" at bounding box center [135, 125] width 155 height 41
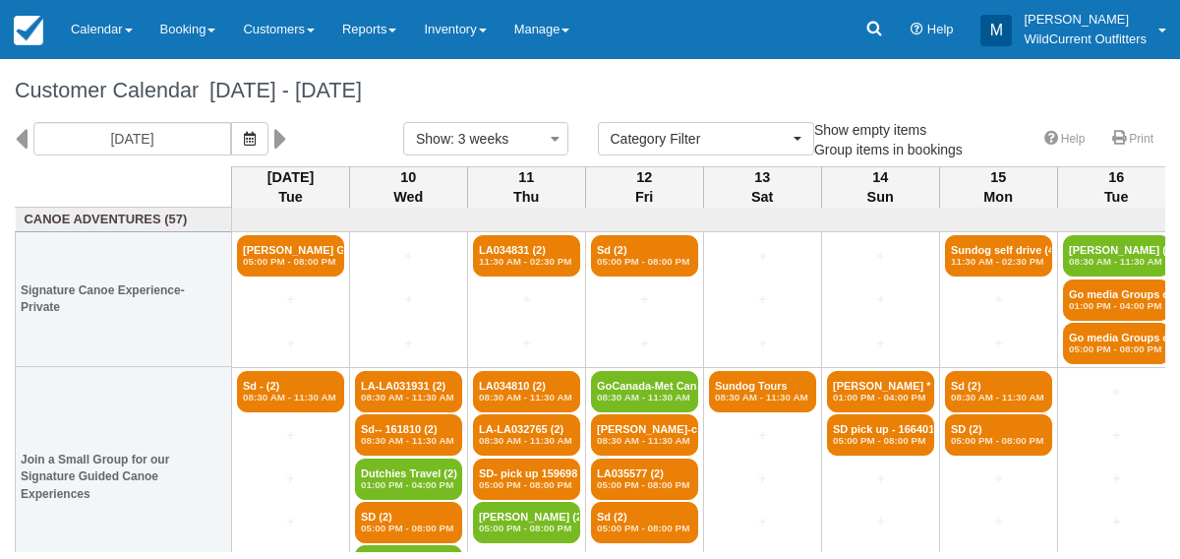
select select
